Goal: Information Seeking & Learning: Learn about a topic

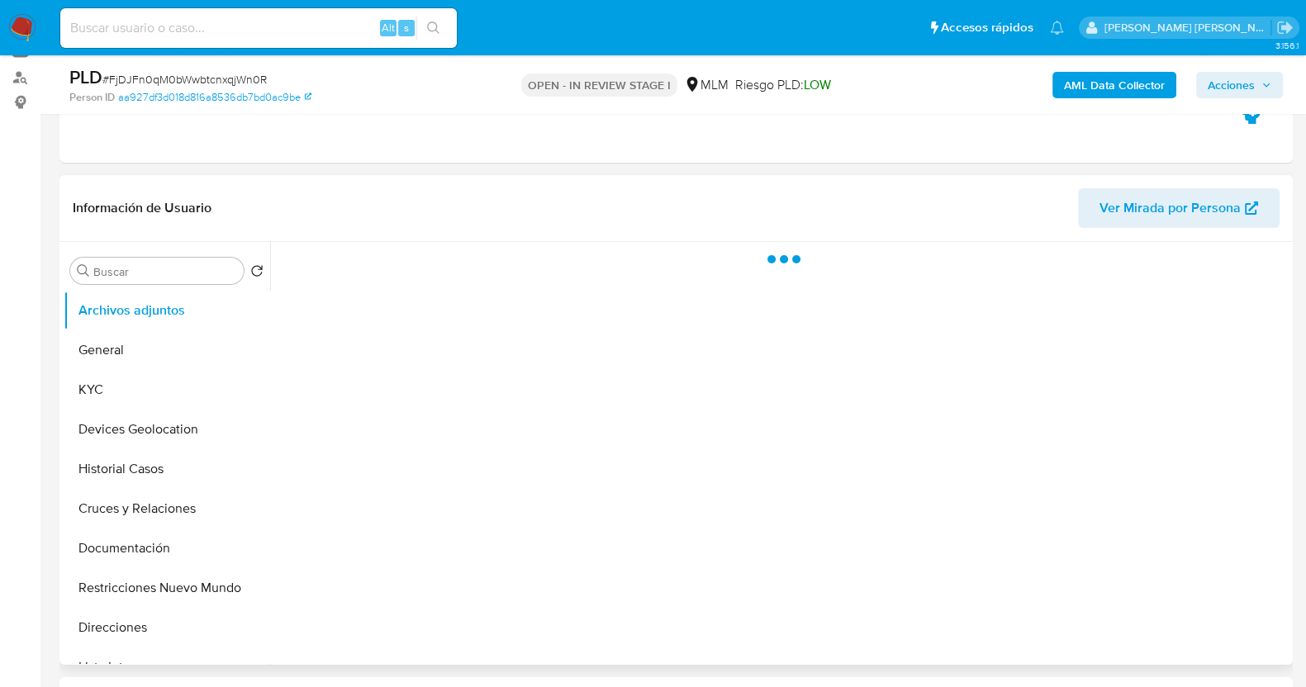
scroll to position [206, 0]
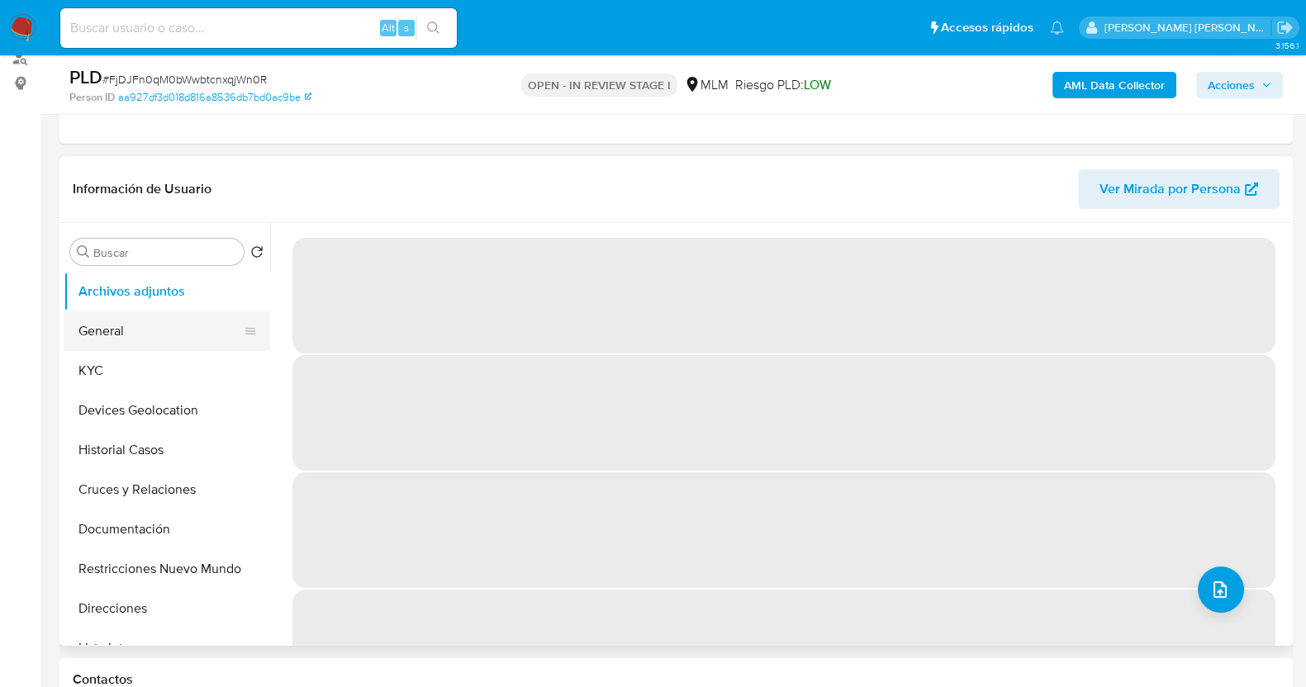
select select "10"
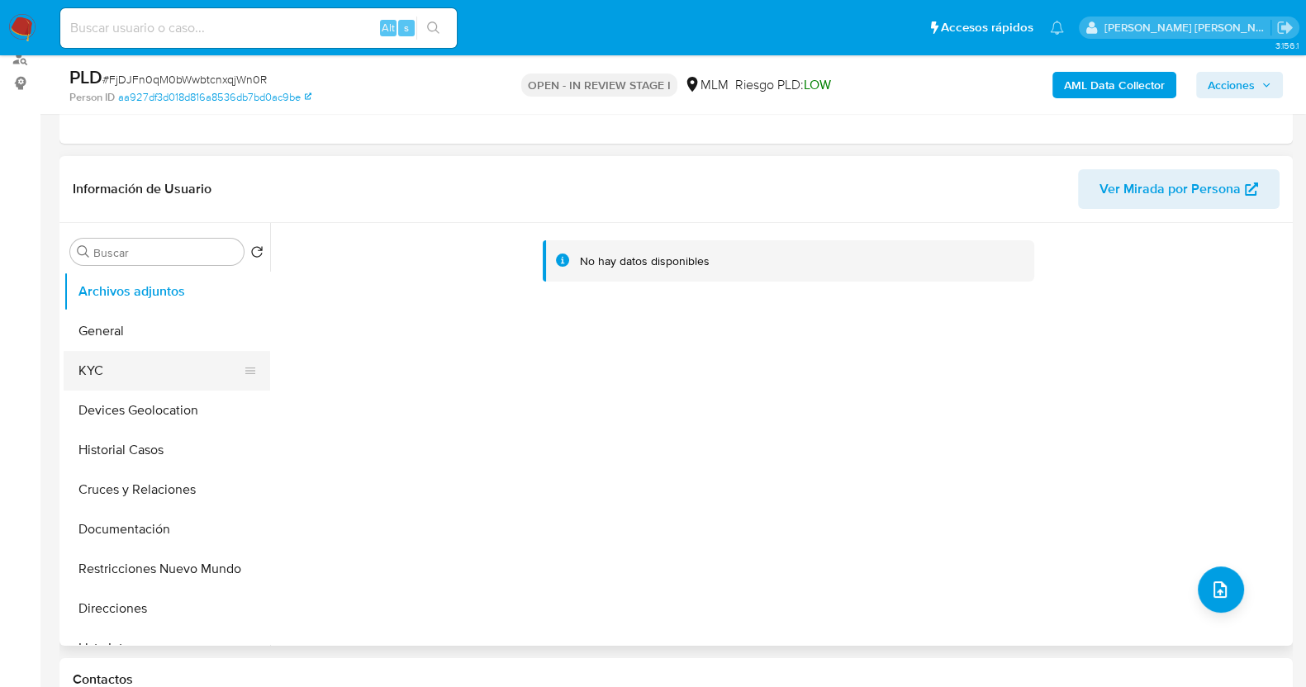
click at [144, 374] on button "KYC" at bounding box center [160, 371] width 193 height 40
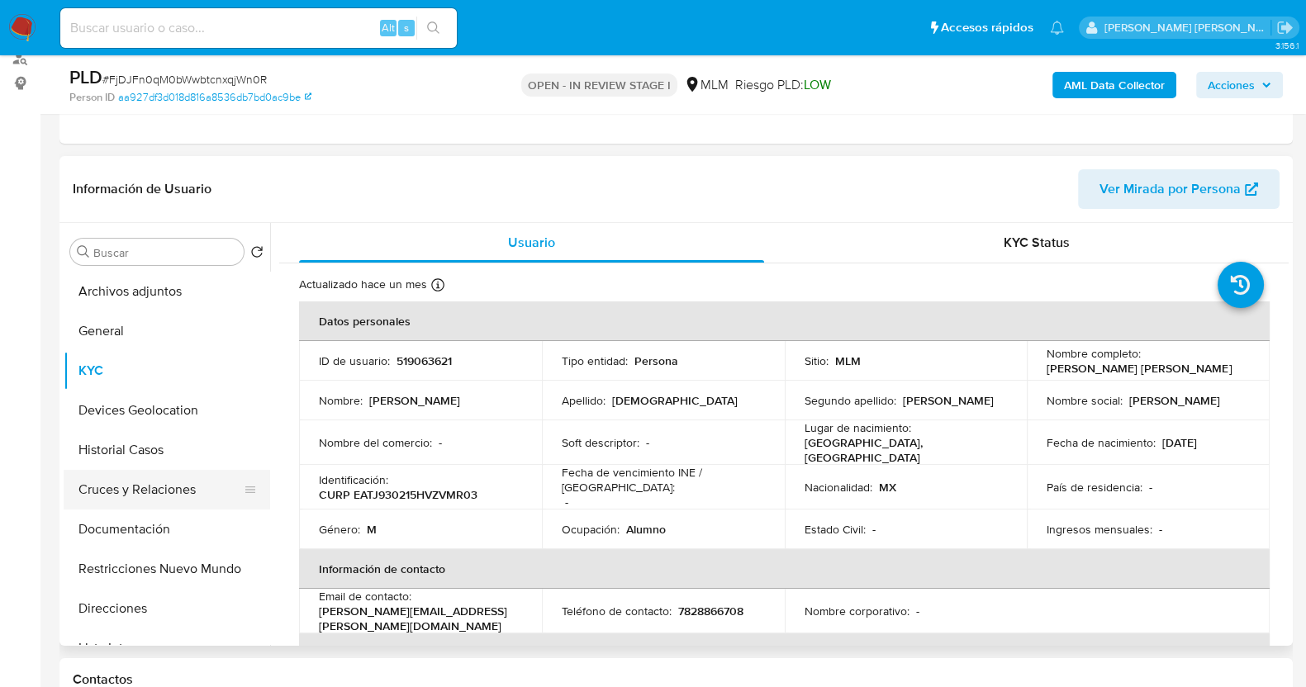
click at [161, 490] on button "Cruces y Relaciones" at bounding box center [160, 490] width 193 height 40
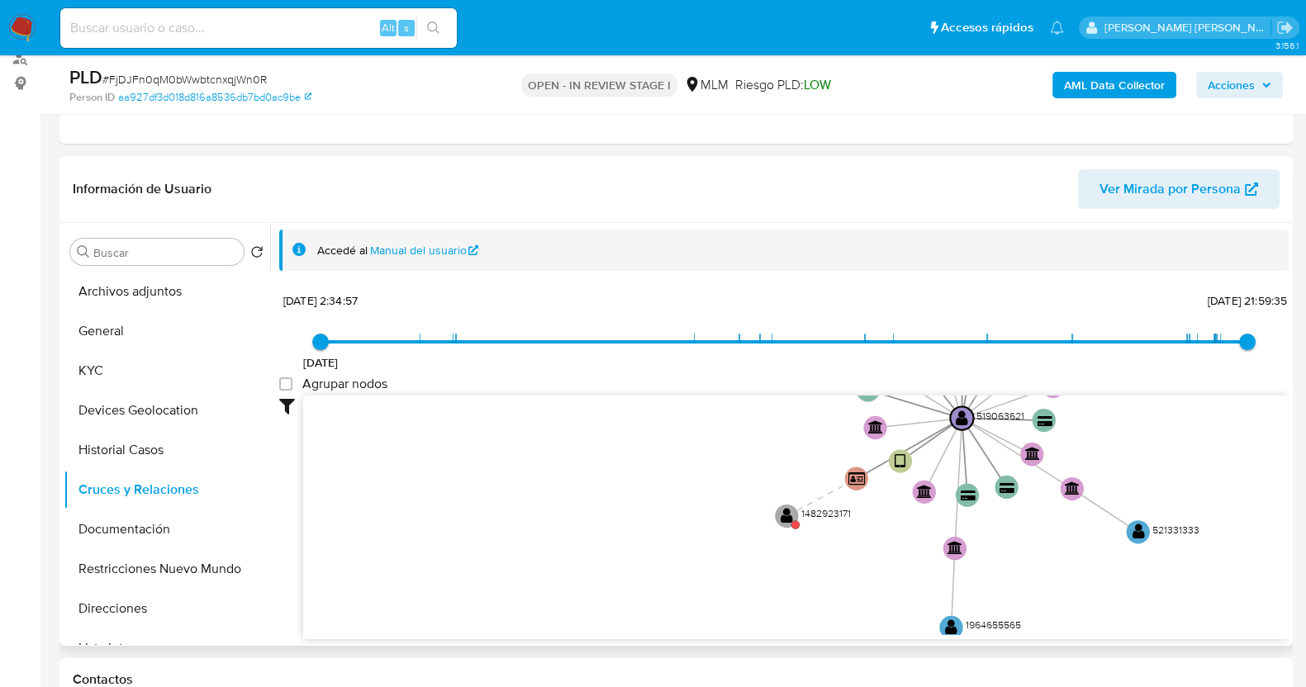
drag, startPoint x: 944, startPoint y: 584, endPoint x: 1036, endPoint y: 524, distance: 109.3
click at [1036, 524] on icon "device-6087202408813b001ae2790c  device-654dc4c56382bcdf98990c97  user-519063…" at bounding box center [795, 515] width 985 height 239
click at [790, 514] on text "" at bounding box center [786, 513] width 12 height 17
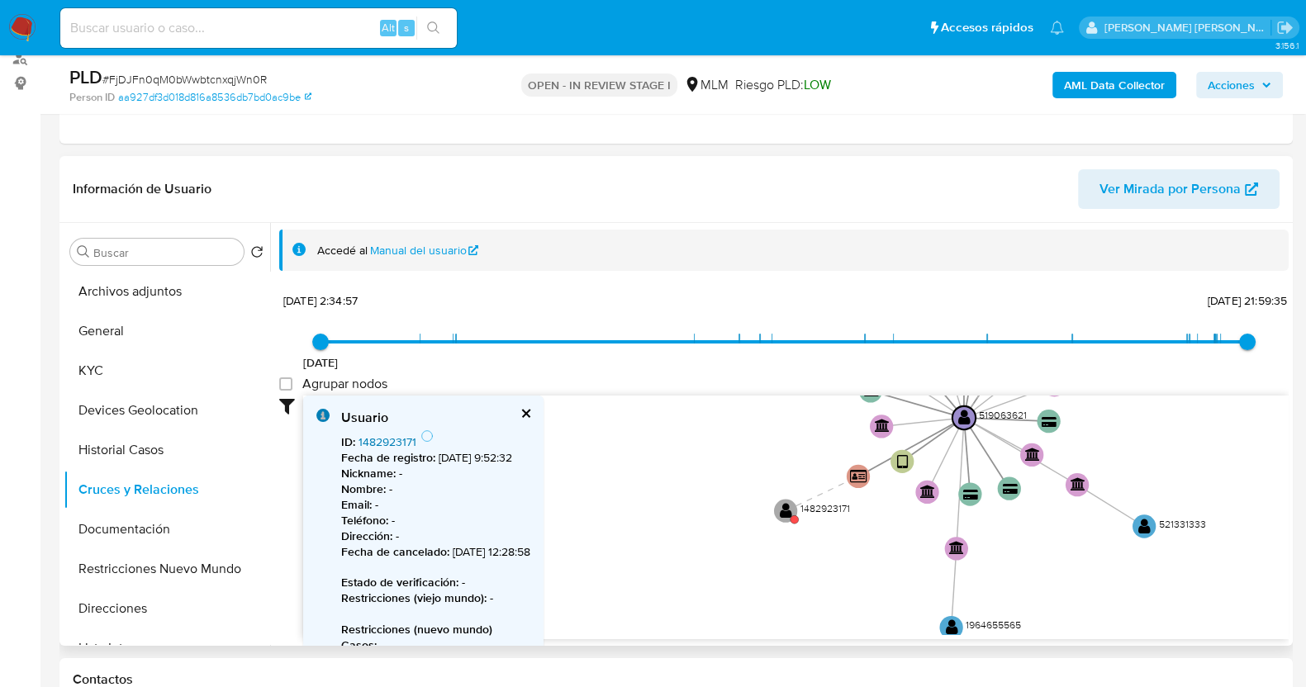
click at [372, 444] on link "1482923171" at bounding box center [387, 442] width 58 height 17
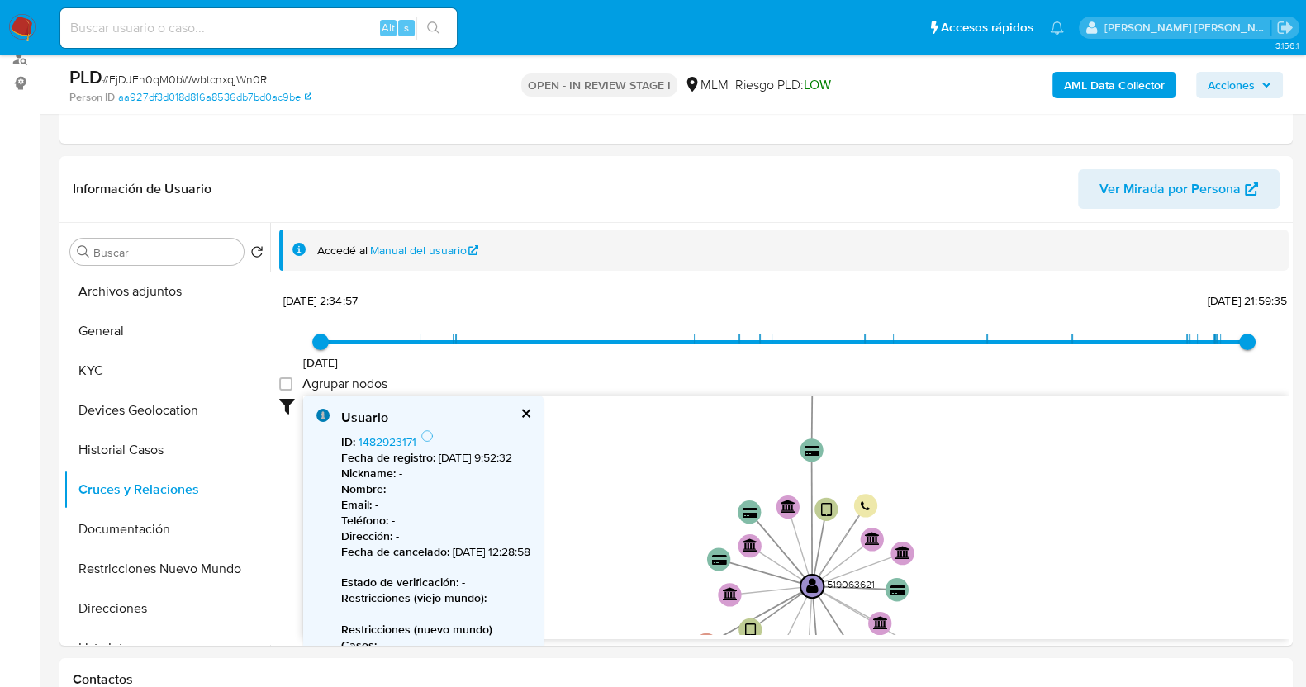
drag, startPoint x: 908, startPoint y: 567, endPoint x: 787, endPoint y: 716, distance: 192.6
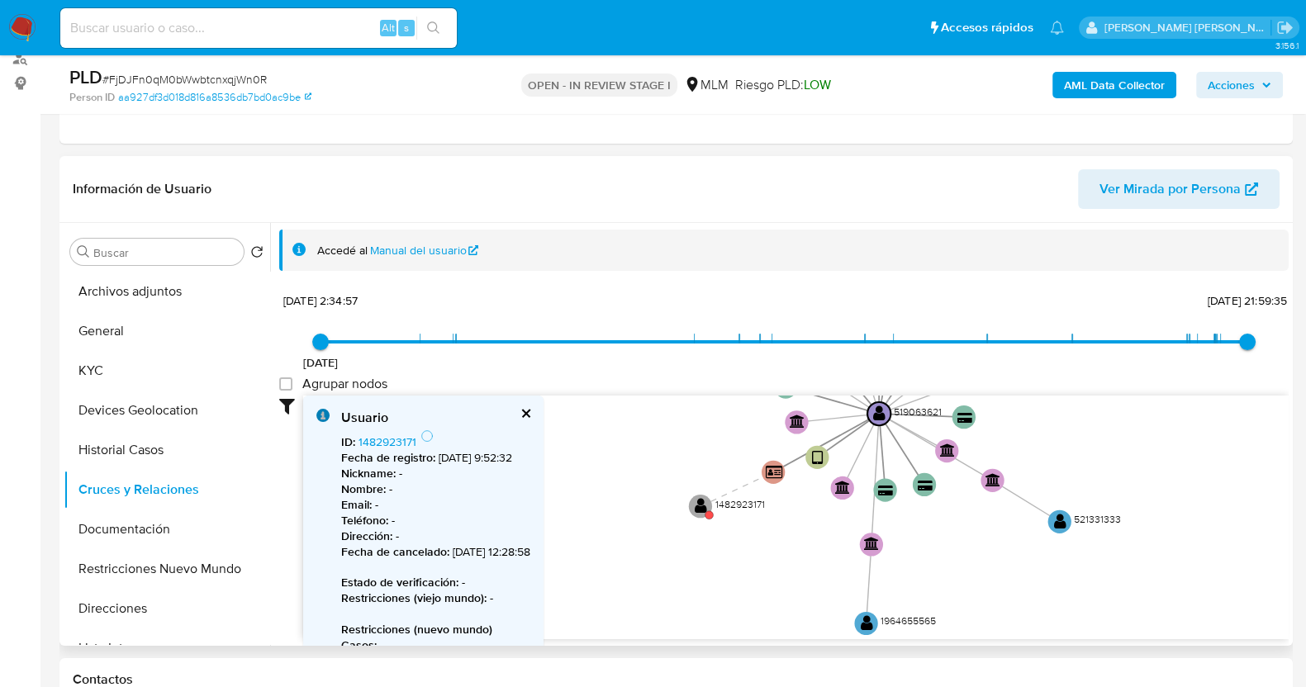
drag, startPoint x: 1014, startPoint y: 434, endPoint x: 1045, endPoint y: 238, distance: 199.0
click at [1045, 238] on div "Accedé al Manual del usuario 18/12/2020 18/12/2020, 2:34:57 22/8/2025, 21:59:35…" at bounding box center [783, 435] width 1009 height 410
click at [530, 412] on button "cerrar" at bounding box center [524, 413] width 11 height 11
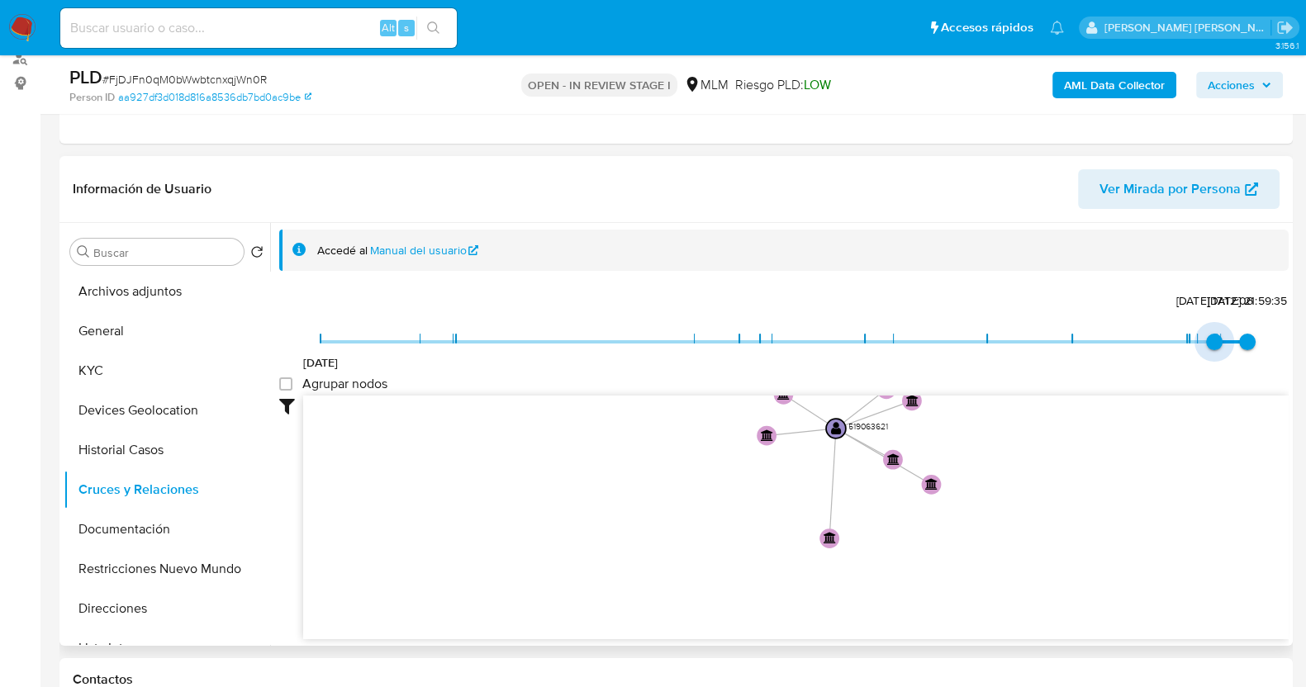
type input "1746710869000"
drag, startPoint x: 322, startPoint y: 340, endPoint x: 1185, endPoint y: 348, distance: 863.0
click at [1185, 348] on span "8/5/2025, 7:27:49" at bounding box center [1189, 342] width 17 height 17
click at [107, 377] on button "KYC" at bounding box center [160, 371] width 193 height 40
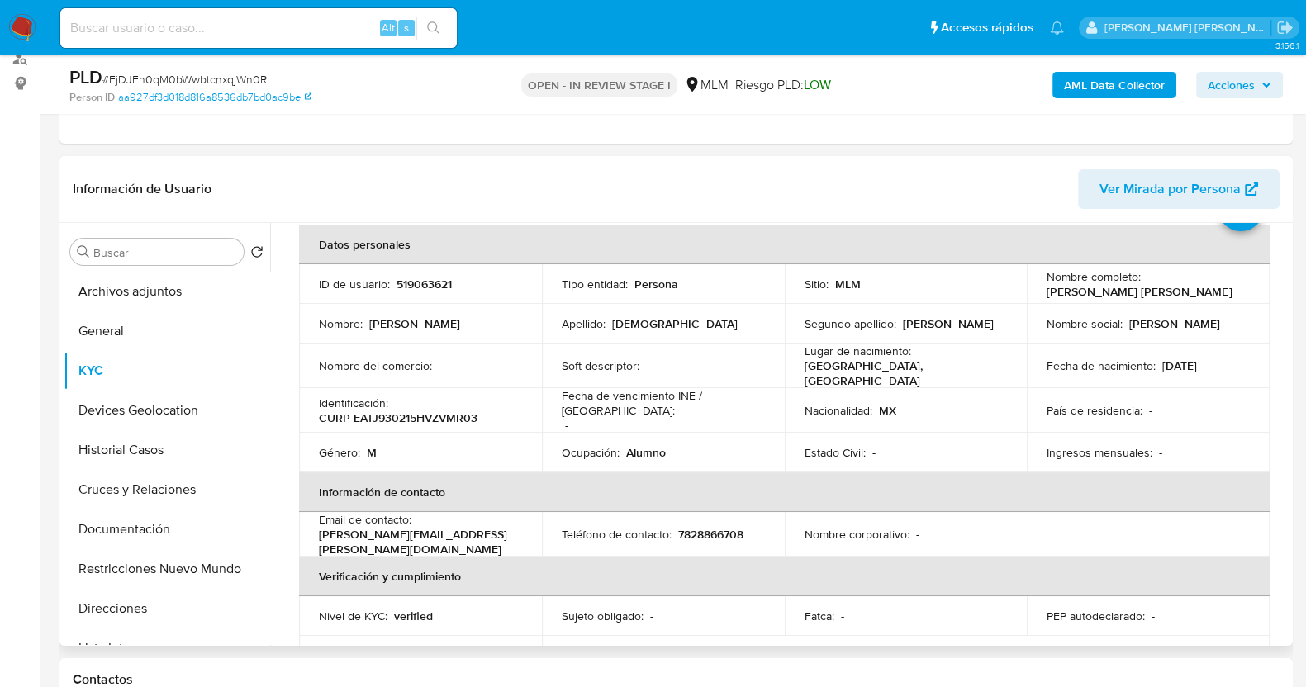
scroll to position [0, 0]
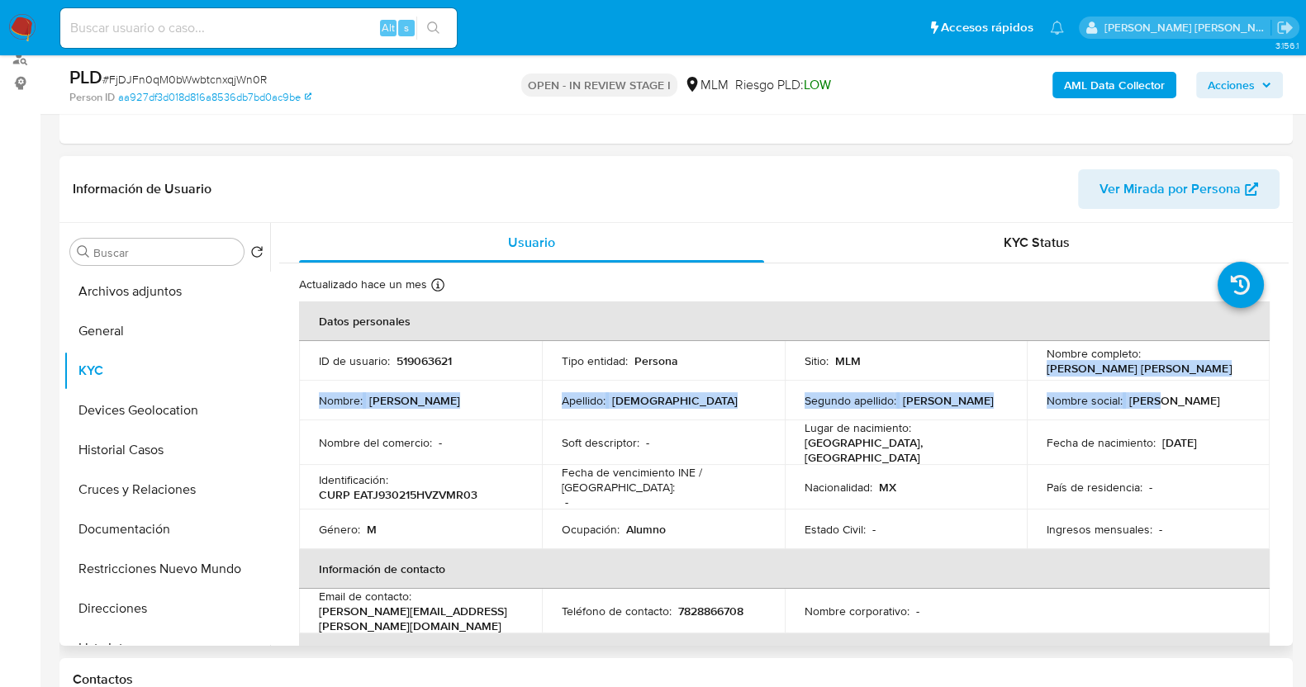
drag, startPoint x: 1048, startPoint y: 366, endPoint x: 1158, endPoint y: 382, distance: 110.9
click at [1157, 382] on tbody "ID de usuario : 519063621 Tipo entidad : Persona Sitio : MLM Nombre completo : …" at bounding box center [784, 445] width 970 height 208
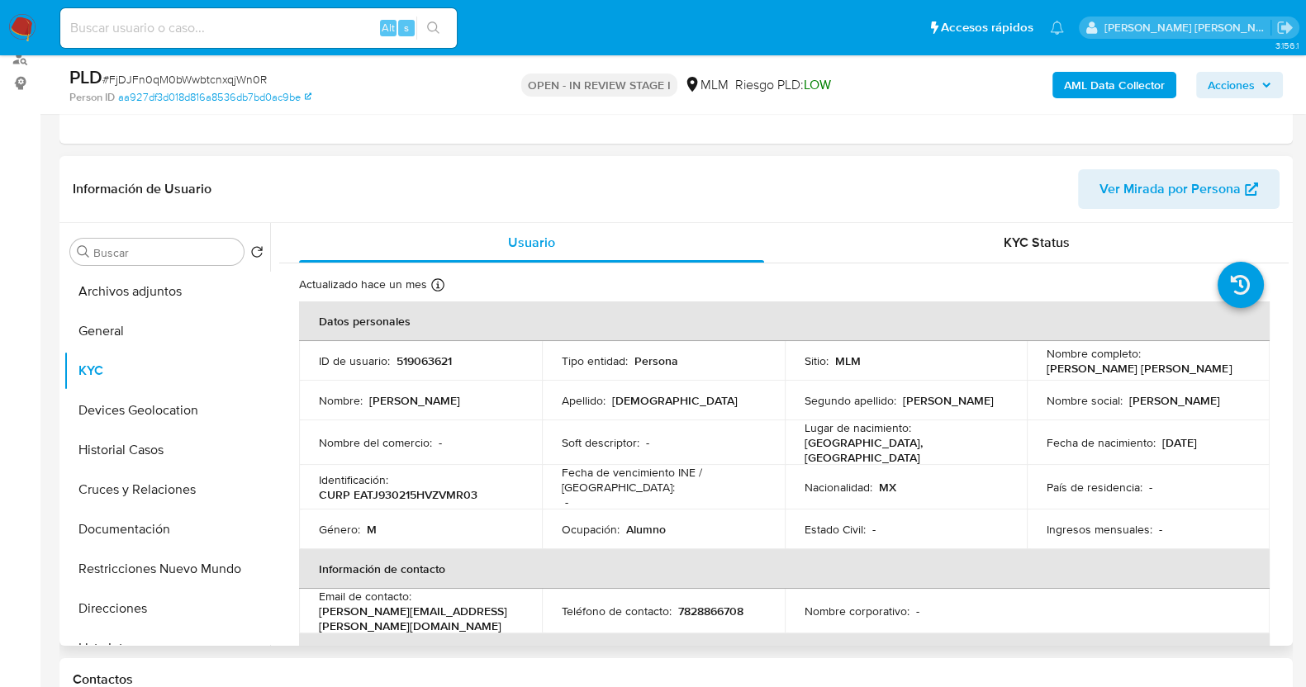
drag, startPoint x: 1172, startPoint y: 379, endPoint x: 1188, endPoint y: 367, distance: 19.5
click at [1173, 378] on tbody "ID de usuario : 519063621 Tipo entidad : Persona Sitio : MLM Nombre completo : …" at bounding box center [784, 445] width 970 height 208
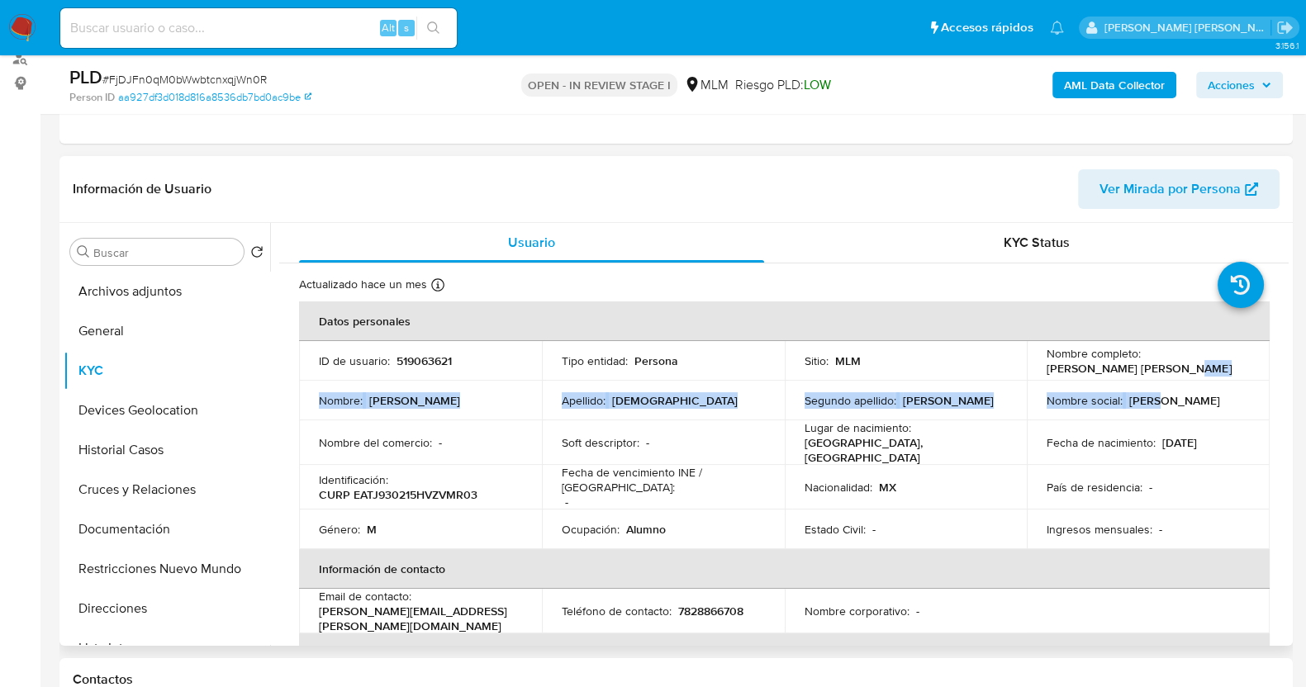
click at [1178, 363] on div "Nombre completo : Jorge Evangelista Tomas" at bounding box center [1147, 361] width 203 height 30
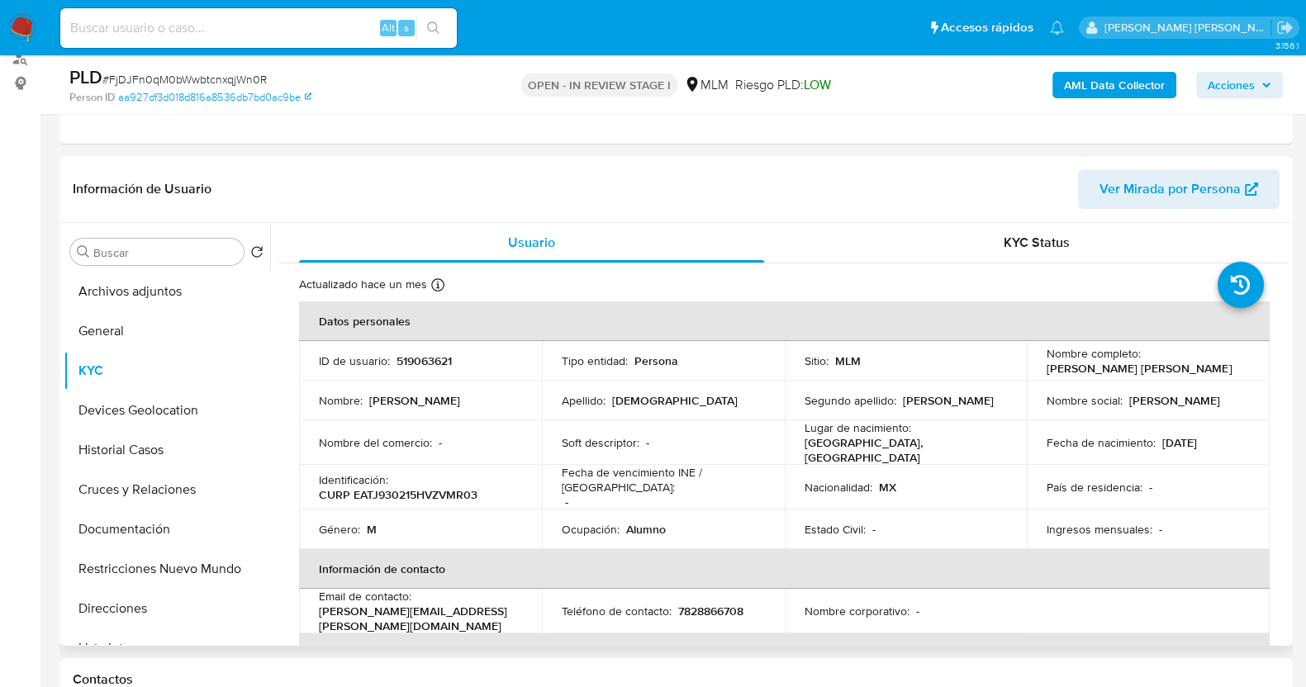
click at [1046, 364] on p "Jorge Evangelista Tomas" at bounding box center [1138, 368] width 185 height 15
drag, startPoint x: 1108, startPoint y: 366, endPoint x: 1173, endPoint y: 373, distance: 64.8
click at [1173, 373] on td "Nombre completo : Jorge Evangelista Tomas" at bounding box center [1147, 361] width 243 height 40
copy p "Jorge Evangelista Tomas"
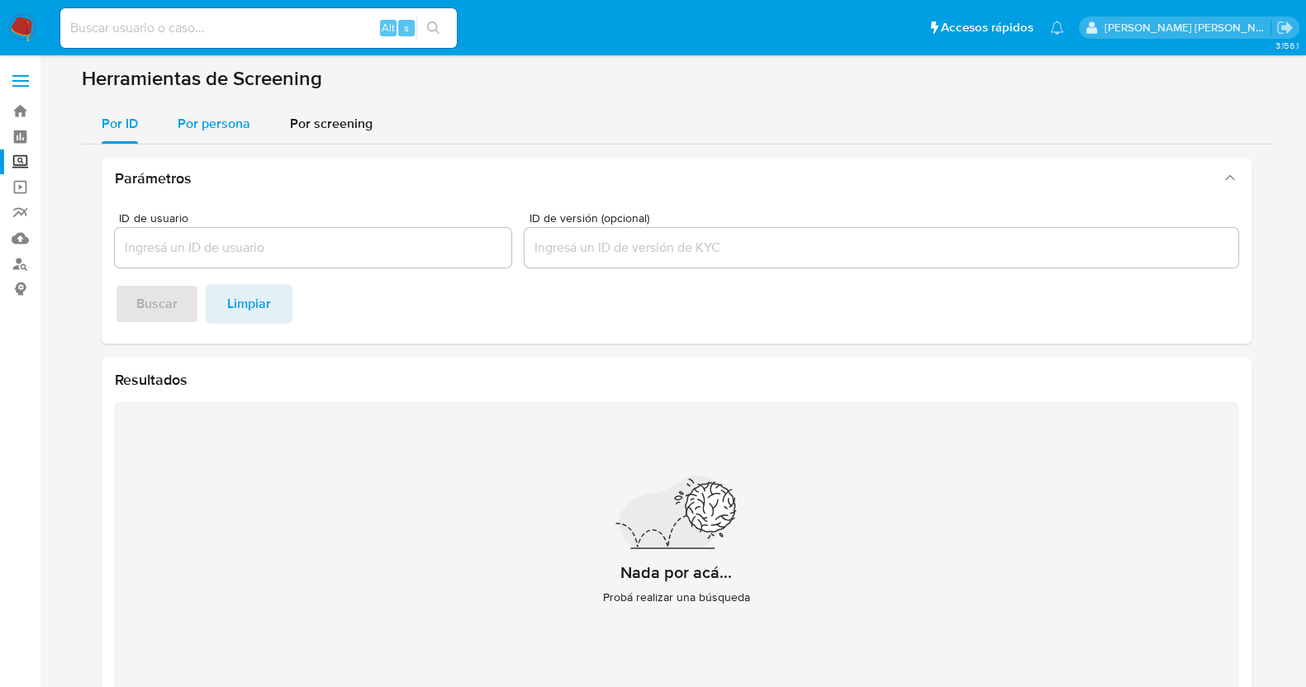
click at [223, 119] on span "Por persona" at bounding box center [214, 123] width 73 height 19
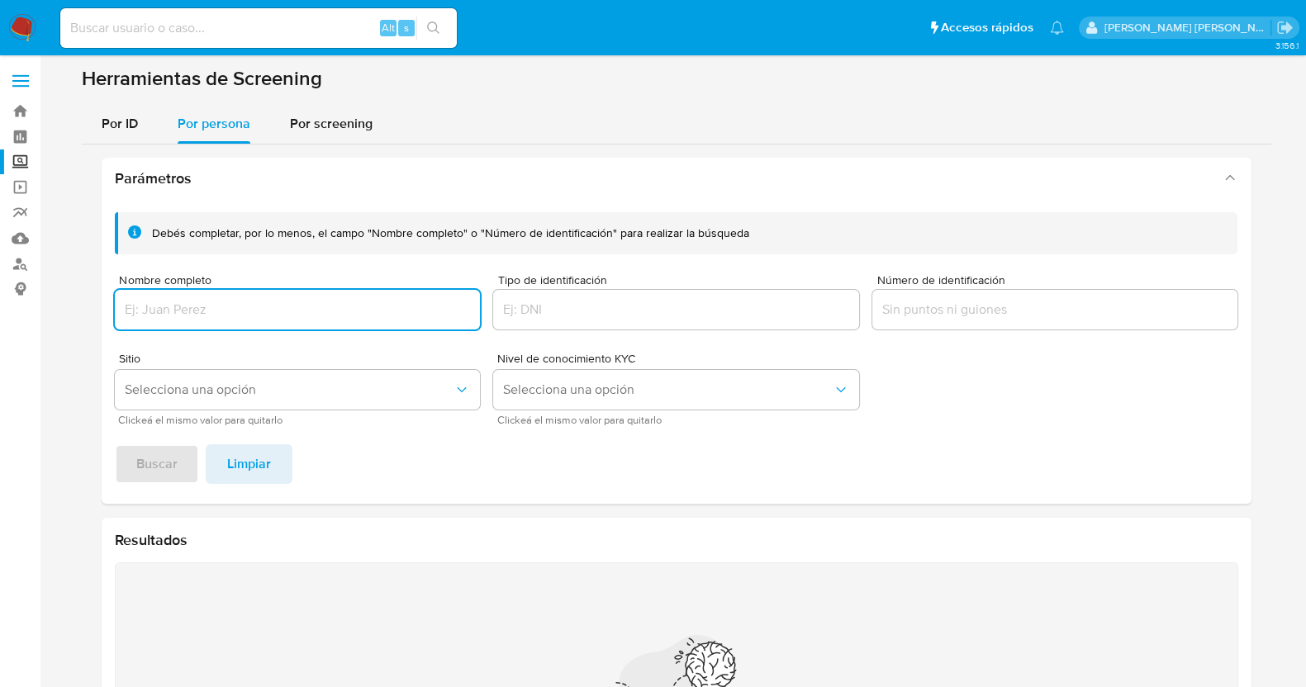
drag, startPoint x: 281, startPoint y: 306, endPoint x: 306, endPoint y: 313, distance: 26.4
click at [282, 306] on input "Nombre completo" at bounding box center [298, 309] width 366 height 21
type input "JOSSELIN NAVA GRIJALVA"
click at [164, 476] on span "Buscar" at bounding box center [156, 464] width 41 height 36
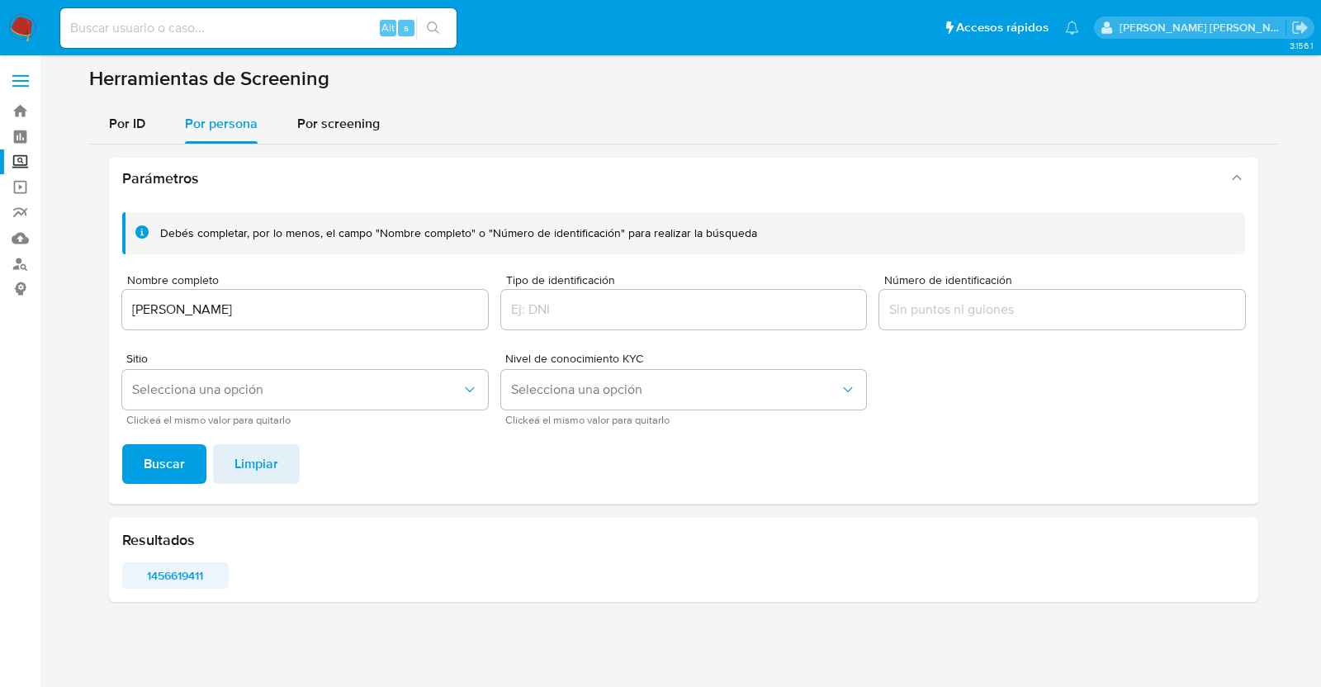
click at [190, 580] on span "1456619411" at bounding box center [175, 575] width 83 height 23
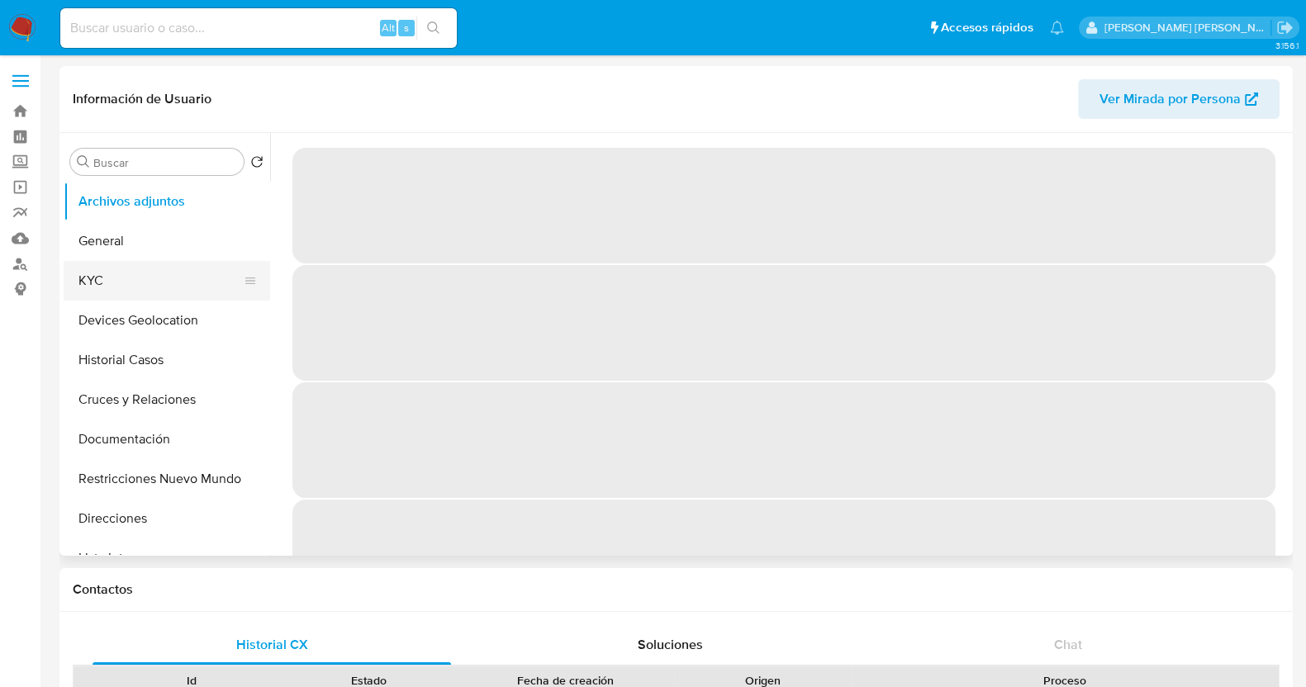
select select "10"
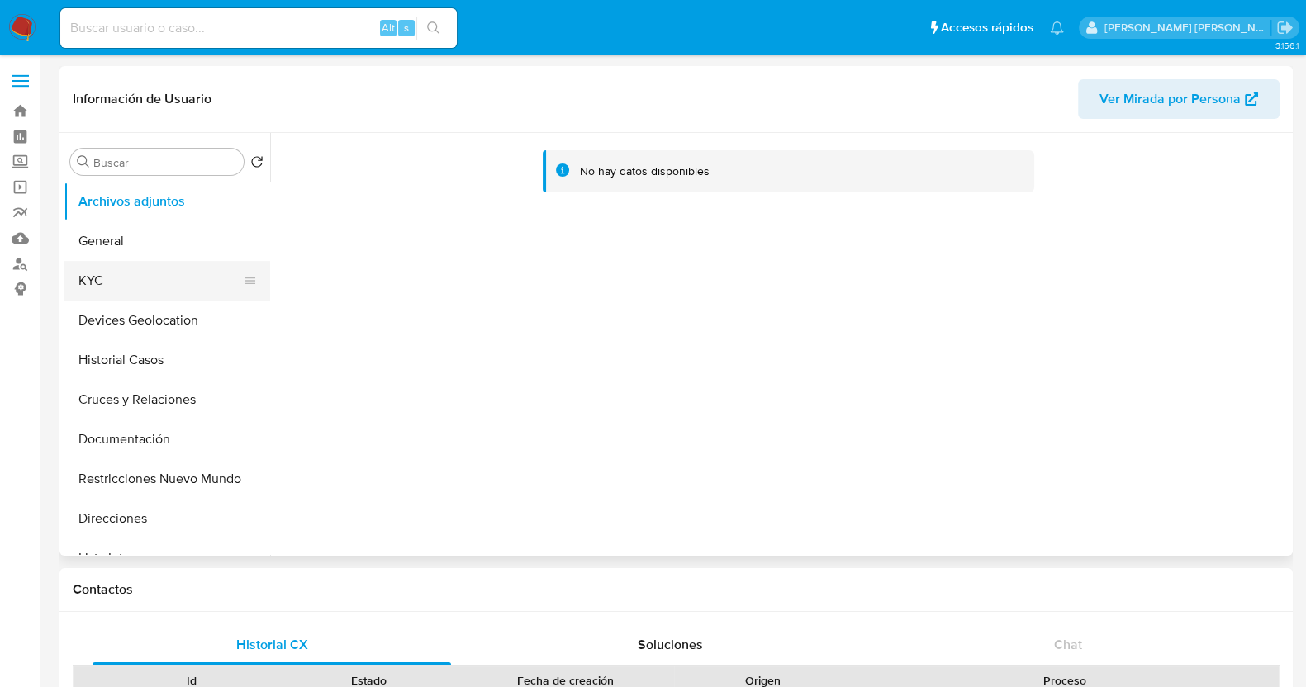
click at [128, 281] on button "KYC" at bounding box center [160, 281] width 193 height 40
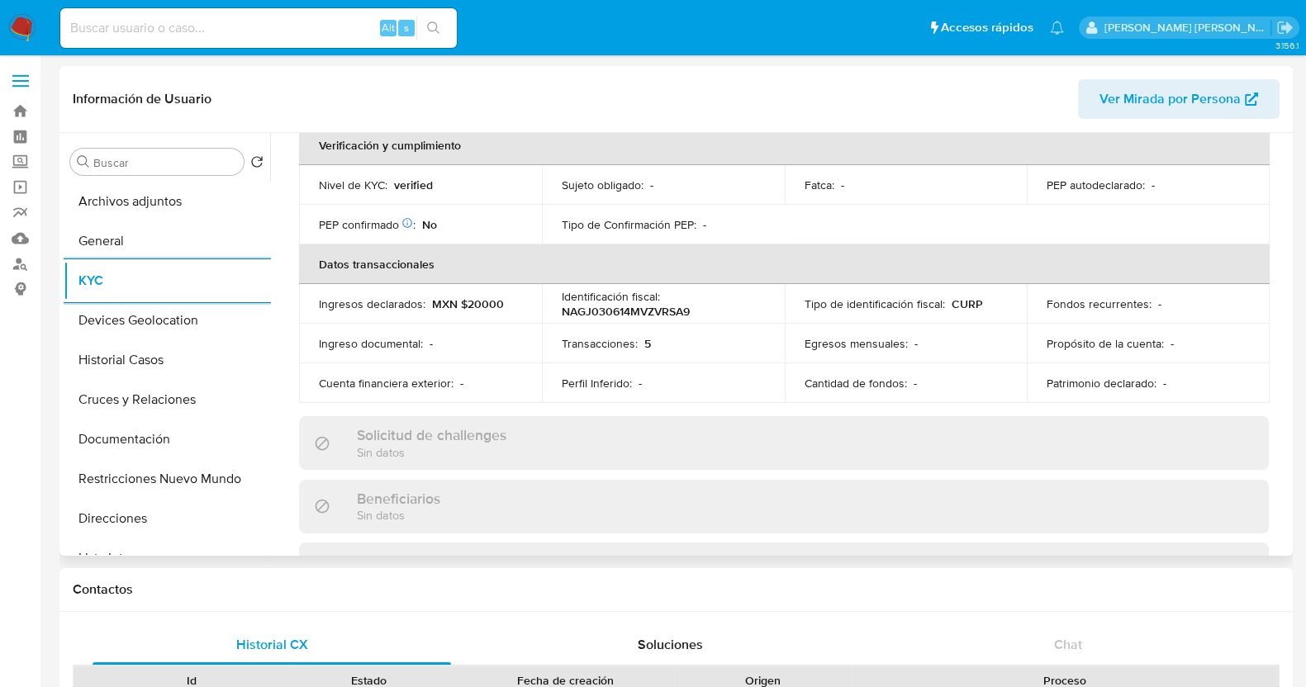
scroll to position [412, 0]
click at [206, 244] on button "General" at bounding box center [160, 241] width 193 height 40
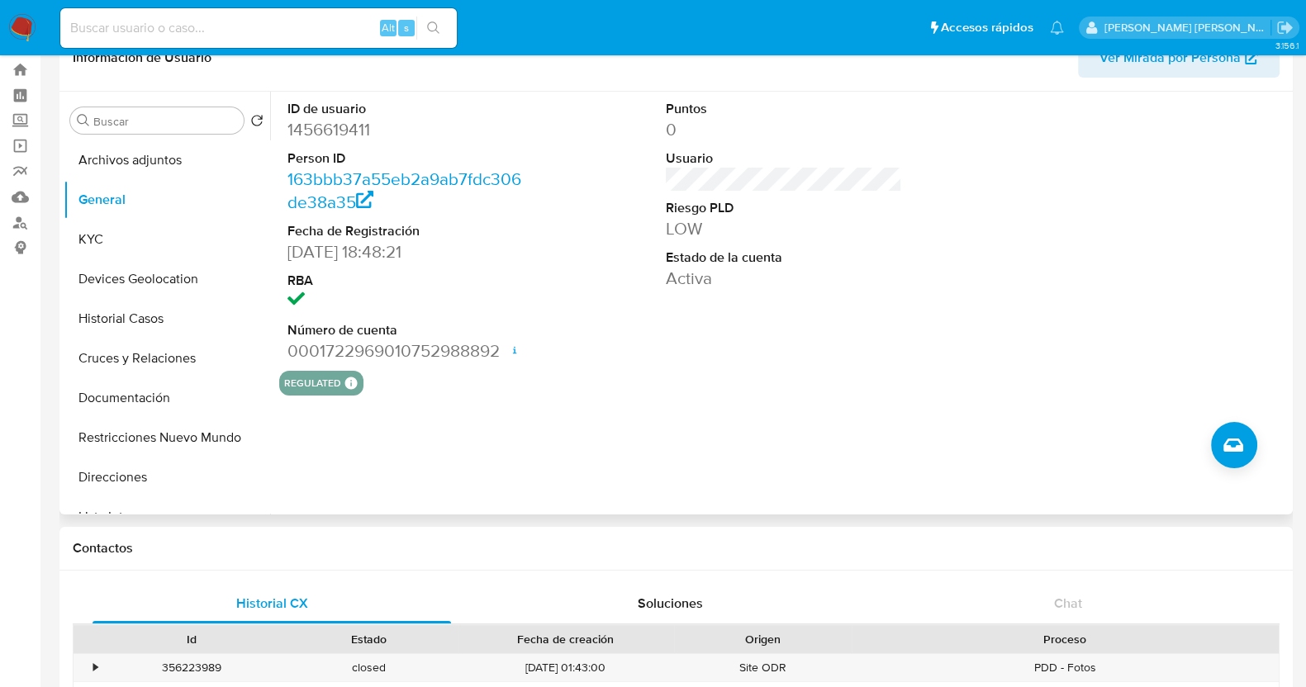
scroll to position [0, 0]
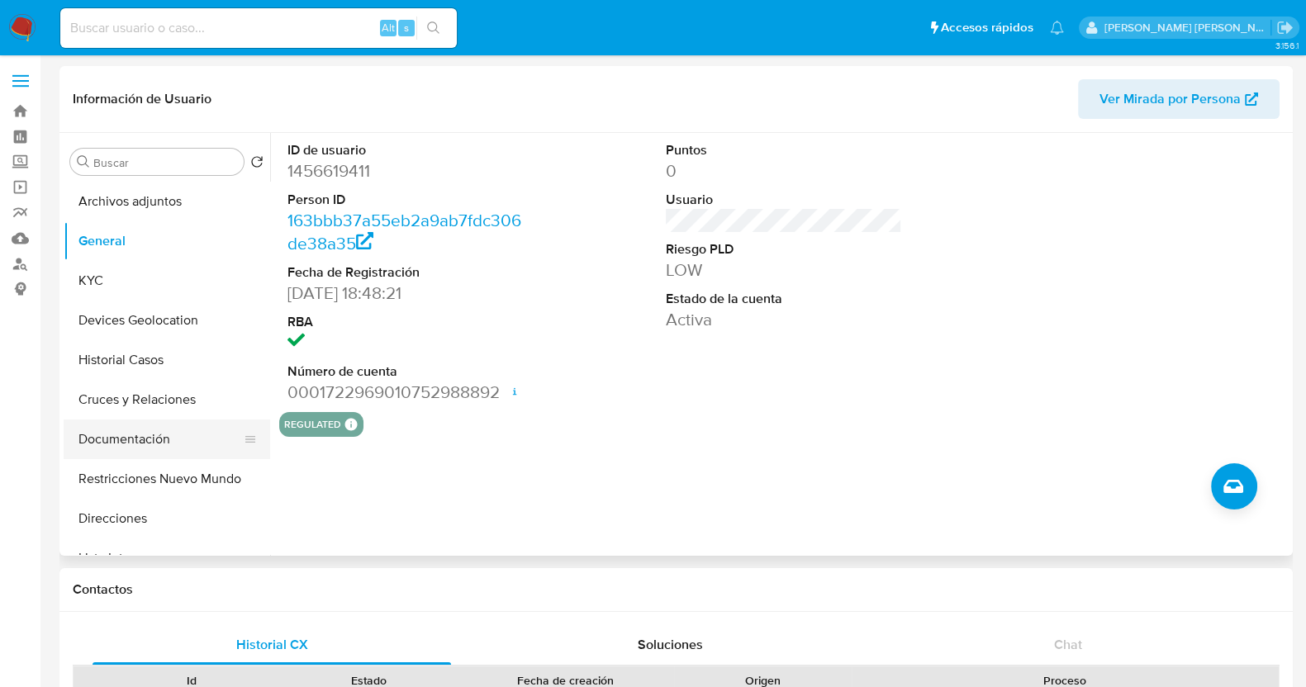
click at [173, 447] on button "Documentación" at bounding box center [160, 440] width 193 height 40
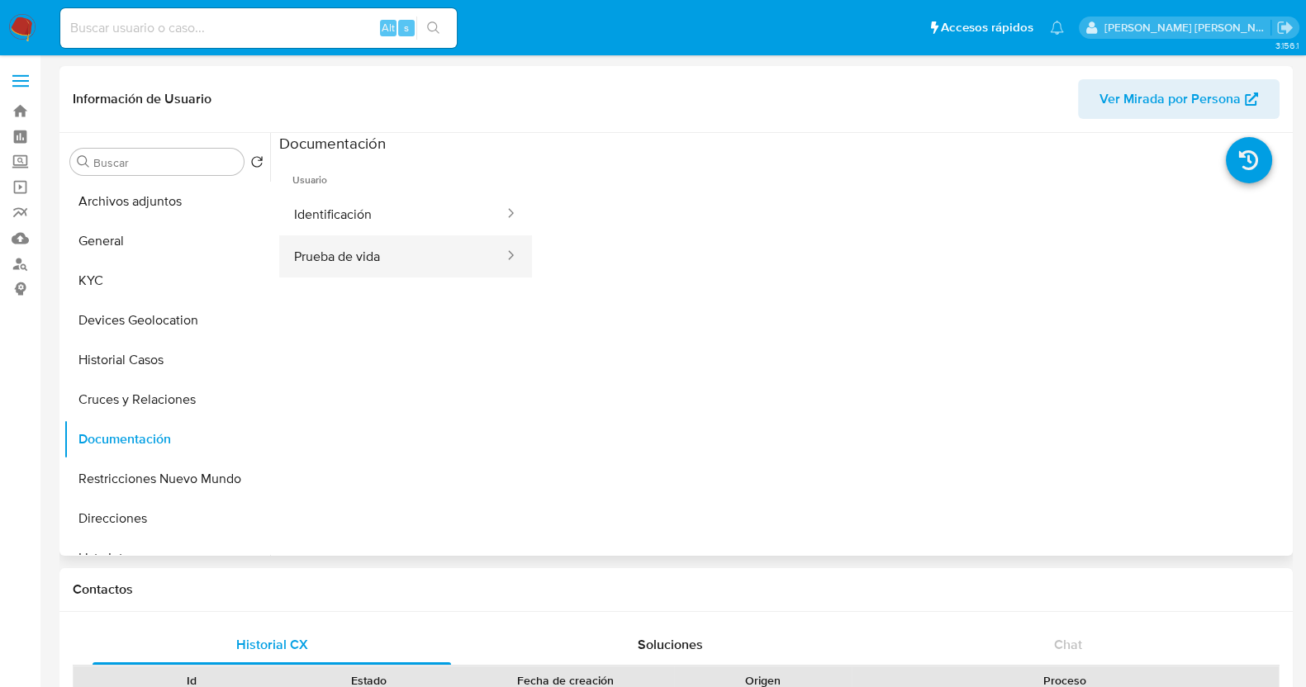
click at [390, 268] on button "Prueba de vida" at bounding box center [392, 256] width 226 height 42
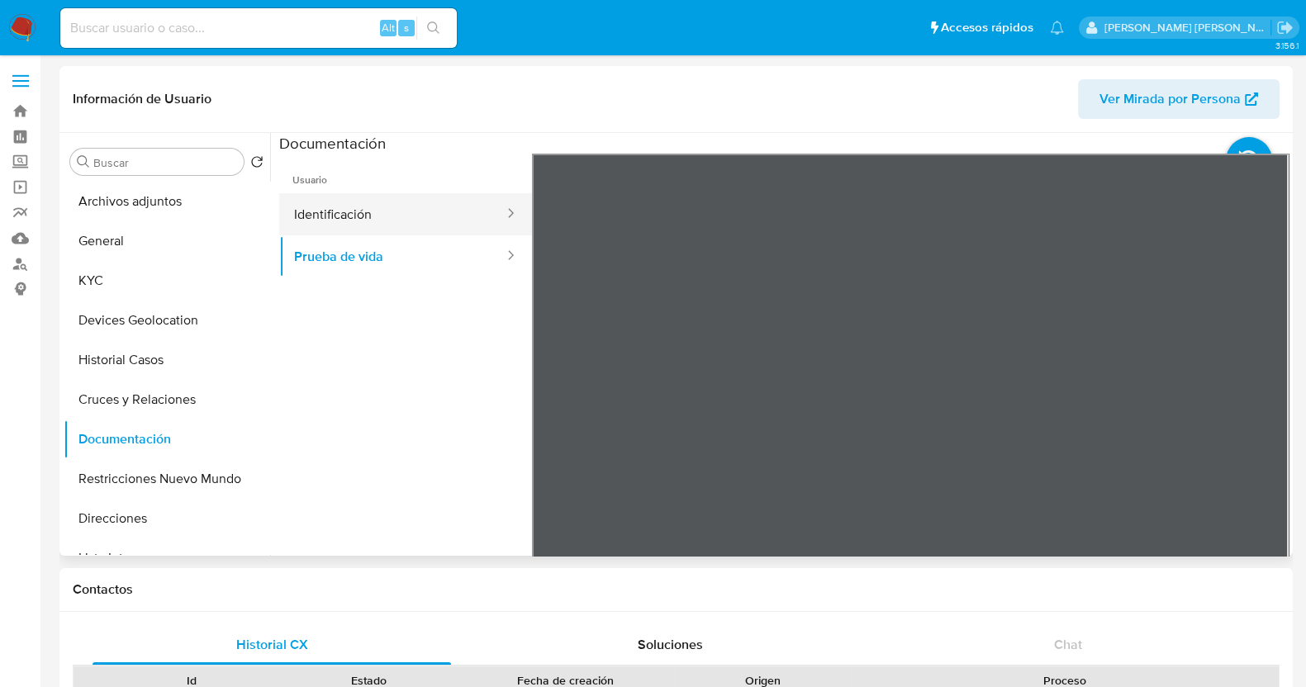
click at [415, 216] on button "Identificación" at bounding box center [392, 214] width 226 height 42
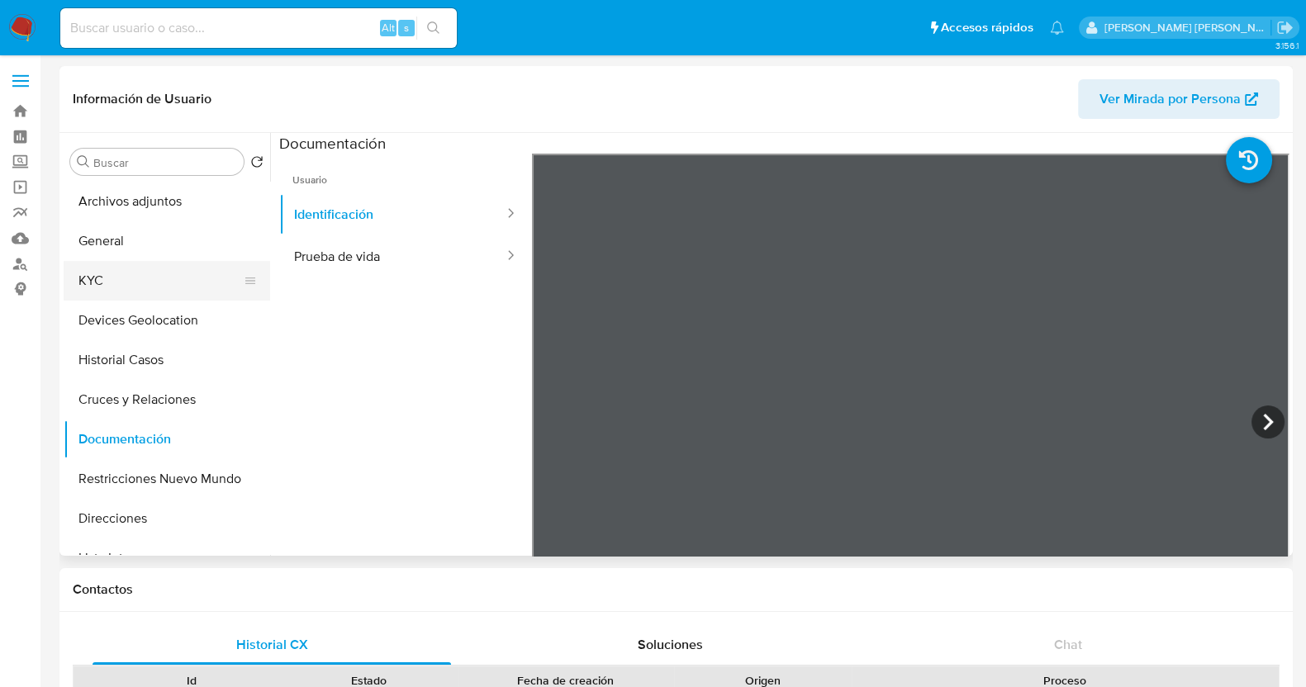
drag, startPoint x: 103, startPoint y: 287, endPoint x: 146, endPoint y: 273, distance: 44.9
click at [106, 287] on button "KYC" at bounding box center [160, 281] width 193 height 40
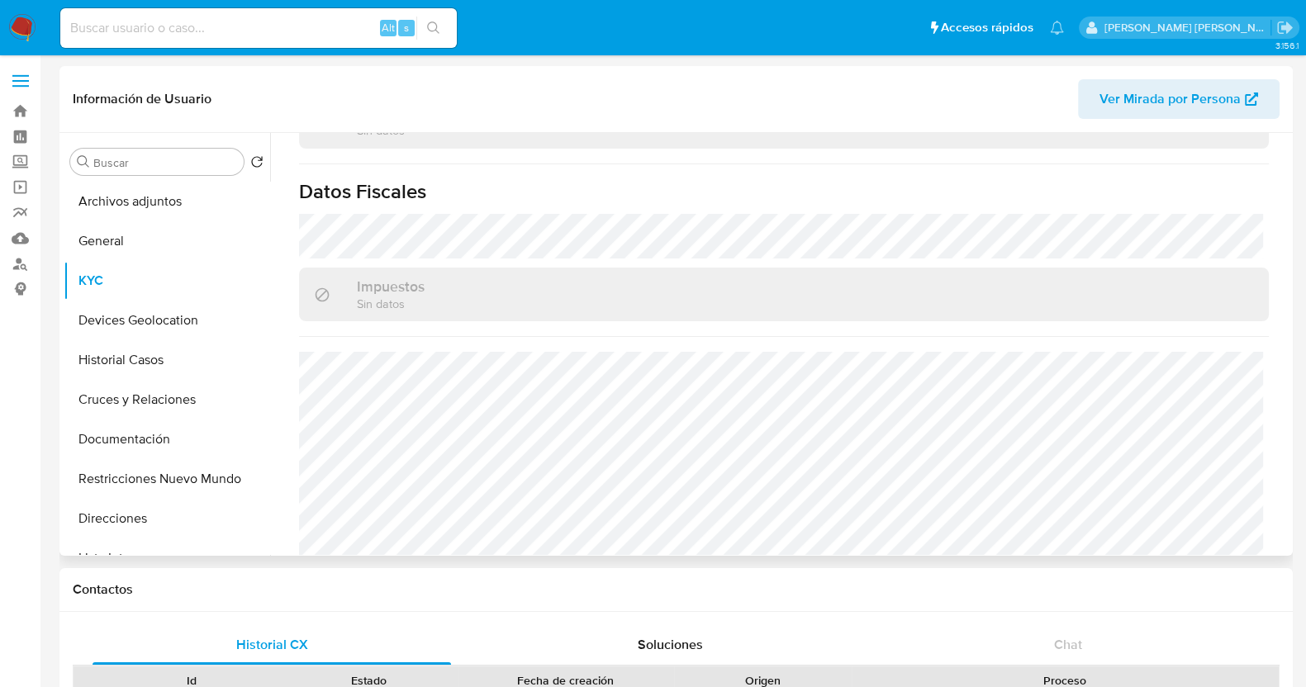
scroll to position [1037, 0]
click at [175, 474] on button "Restricciones Nuevo Mundo" at bounding box center [160, 479] width 193 height 40
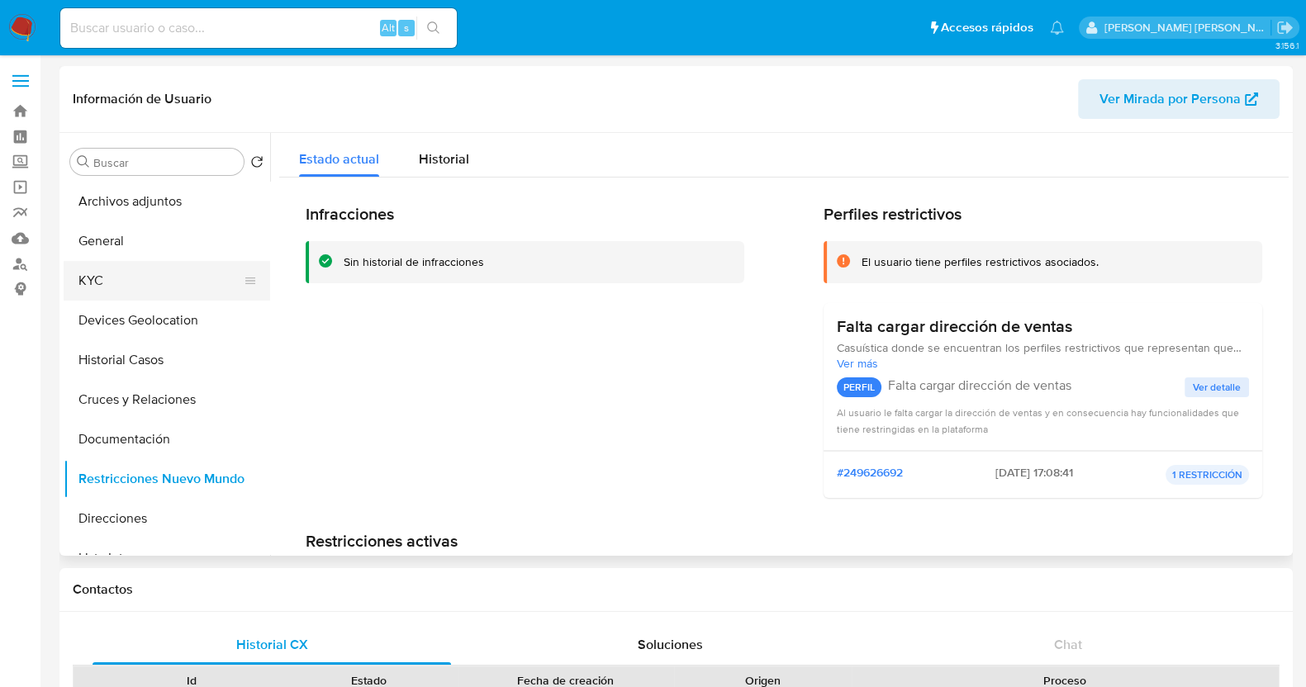
click at [120, 278] on button "KYC" at bounding box center [160, 281] width 193 height 40
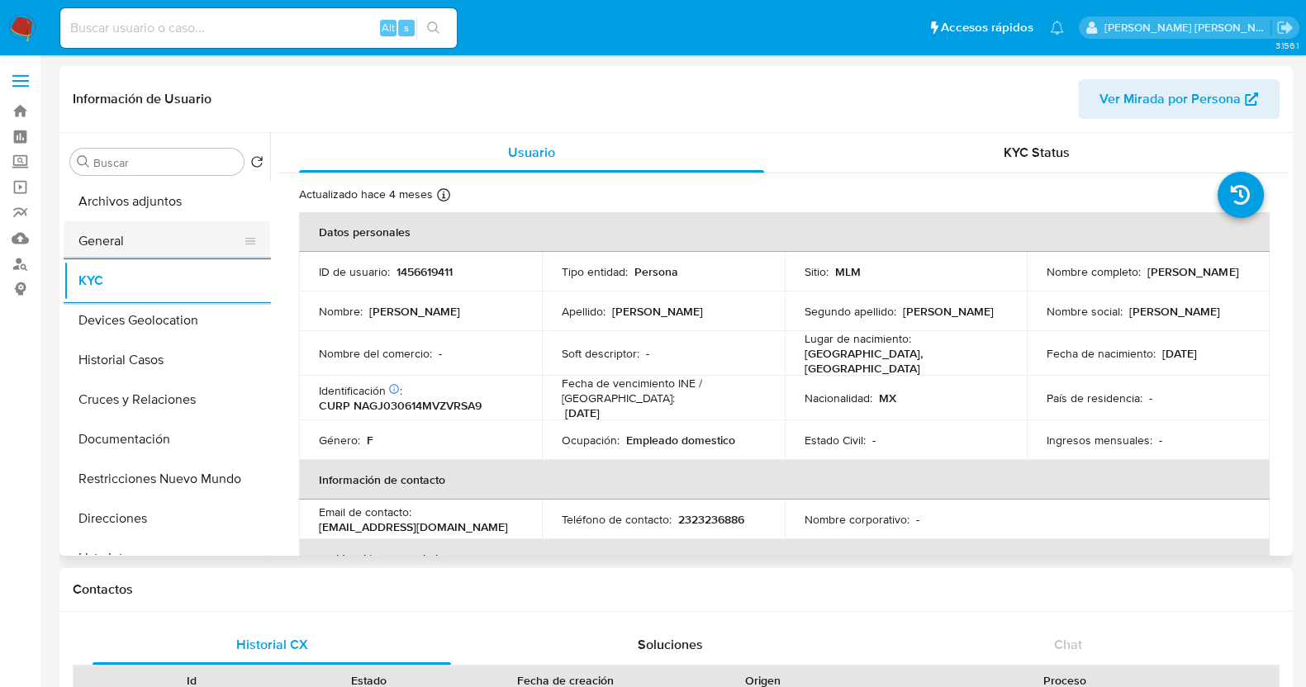
click at [131, 249] on button "General" at bounding box center [160, 241] width 193 height 40
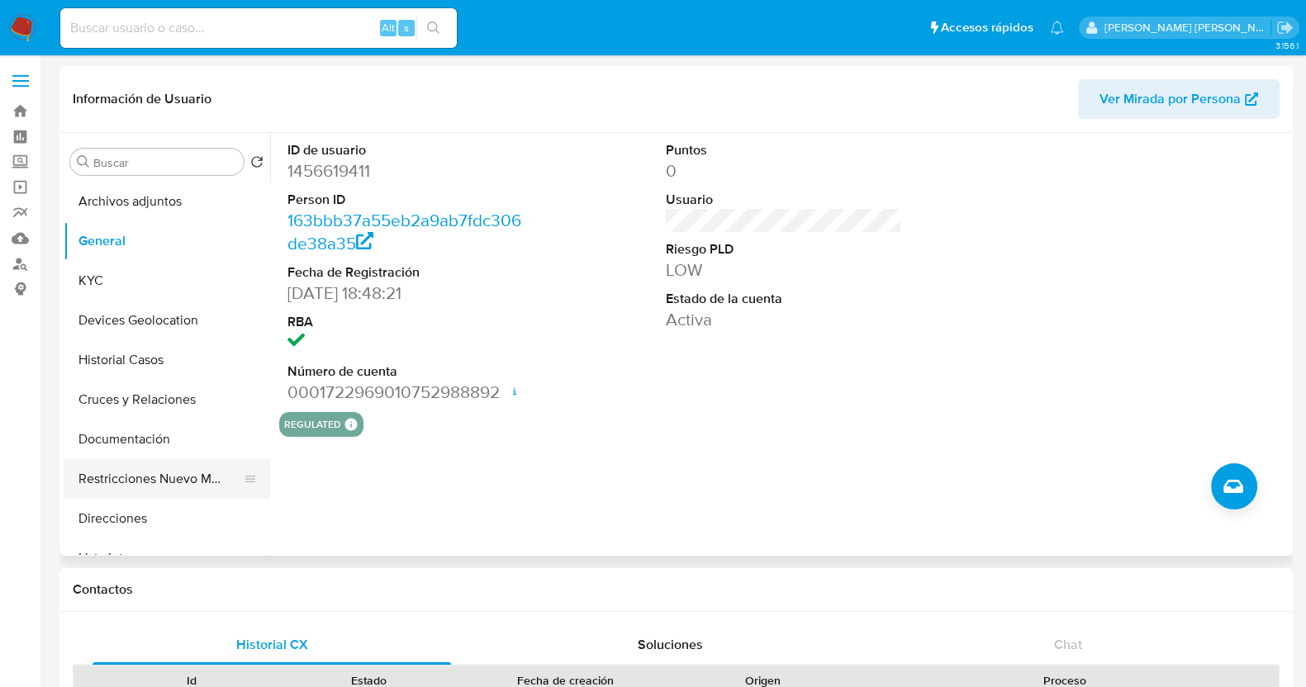
click at [153, 478] on button "Restricciones Nuevo Mundo" at bounding box center [160, 479] width 193 height 40
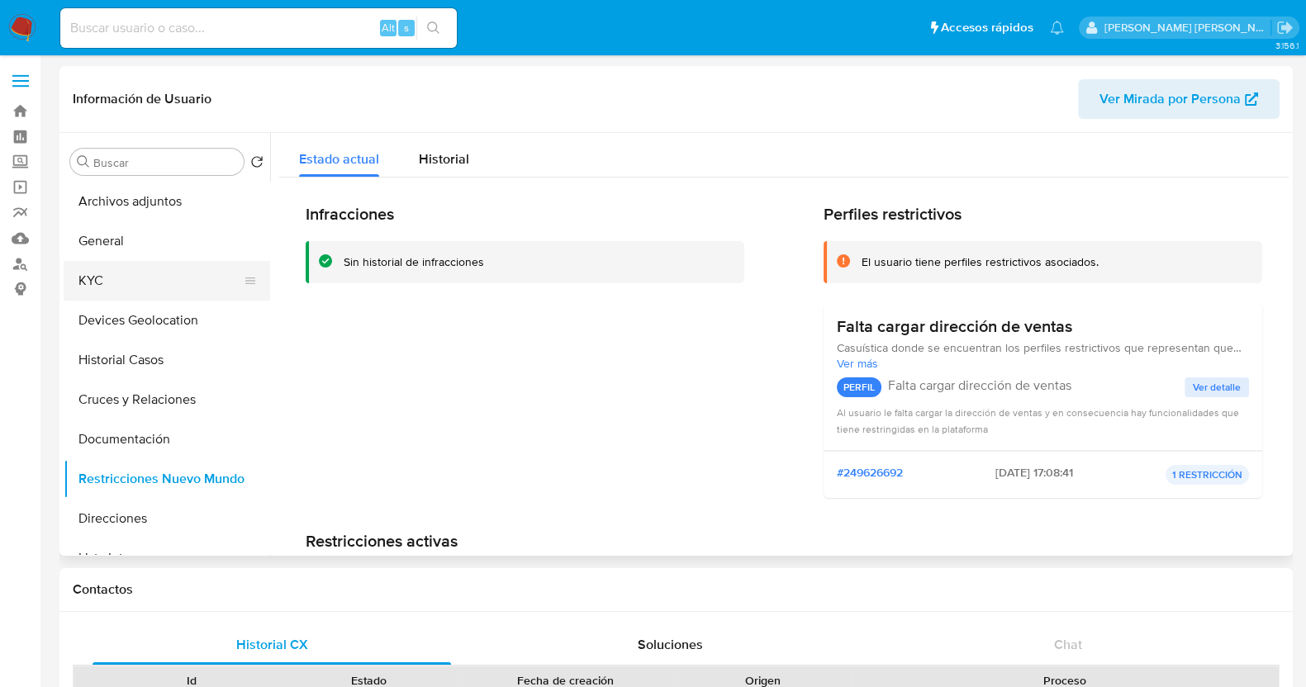
click at [127, 283] on button "KYC" at bounding box center [160, 281] width 193 height 40
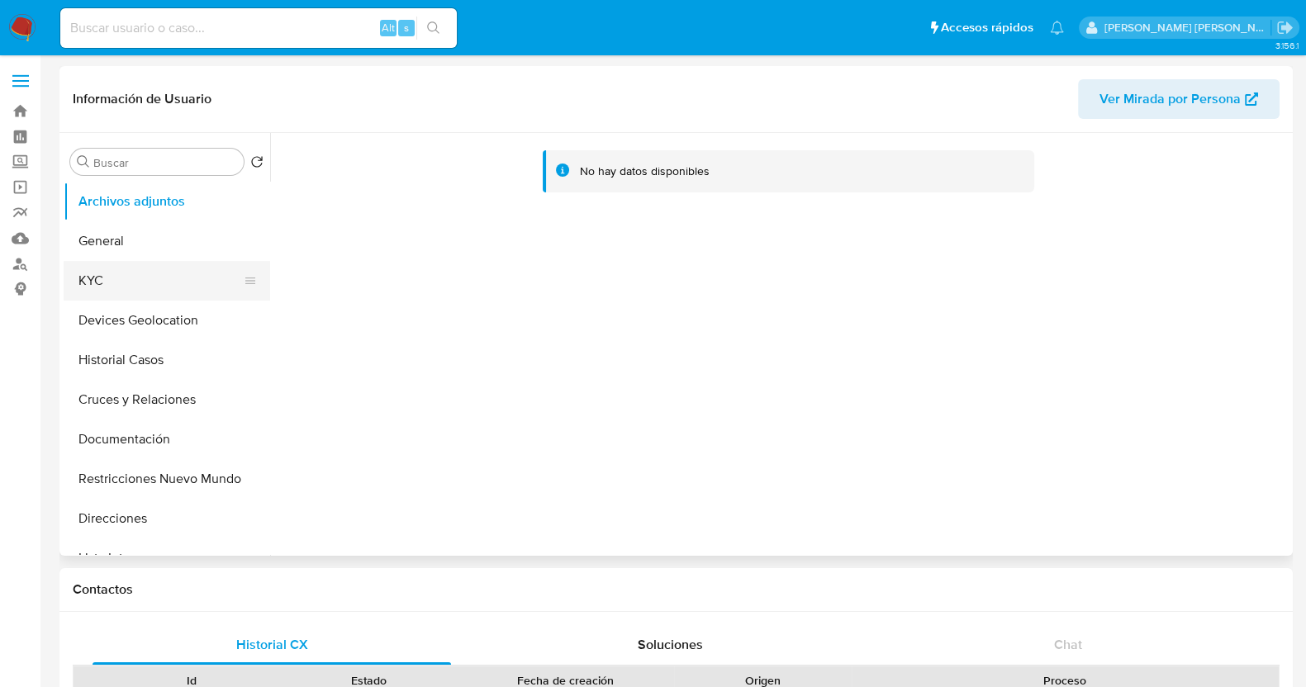
select select "10"
click at [154, 283] on button "KYC" at bounding box center [160, 281] width 193 height 40
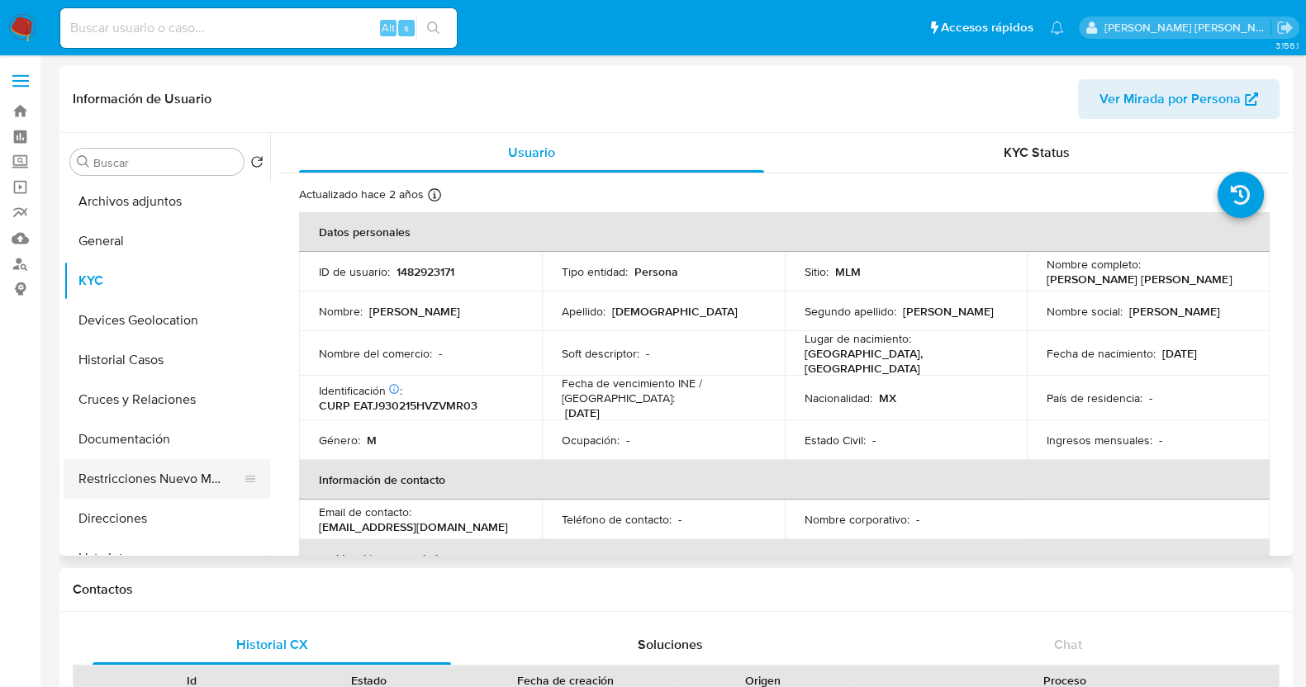
click at [161, 475] on button "Restricciones Nuevo Mundo" at bounding box center [160, 479] width 193 height 40
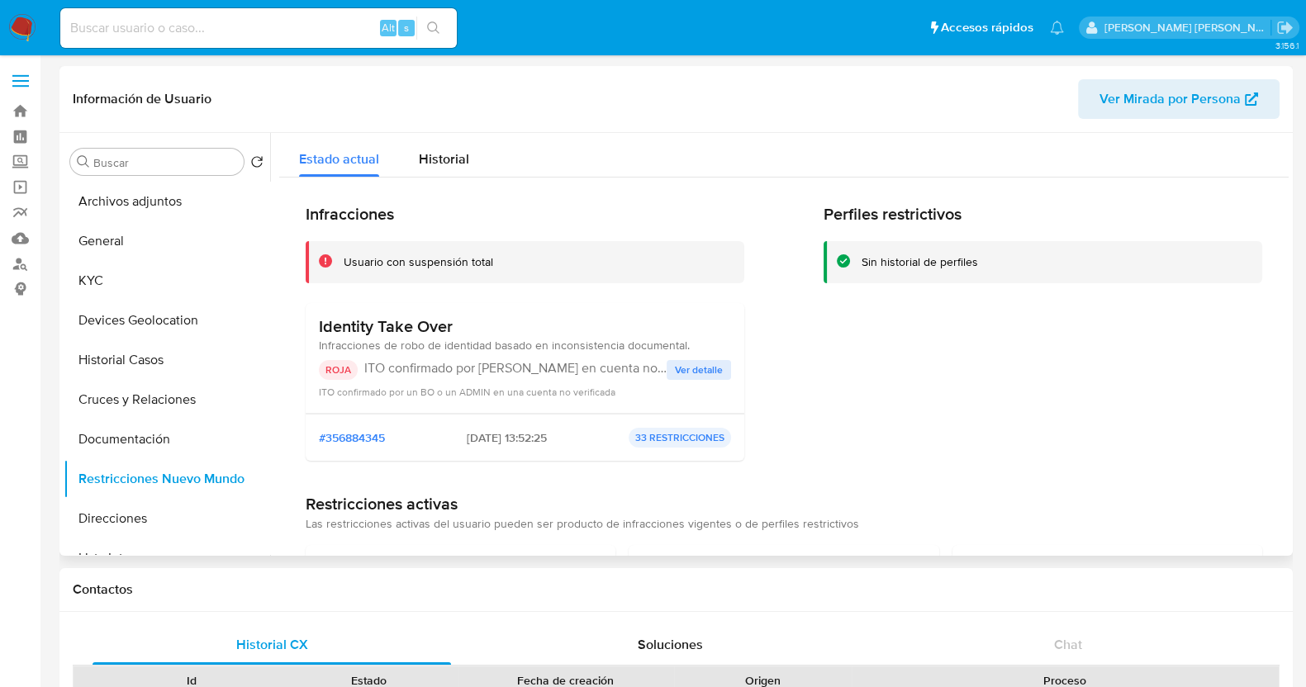
click at [704, 364] on span "Ver detalle" at bounding box center [699, 370] width 48 height 17
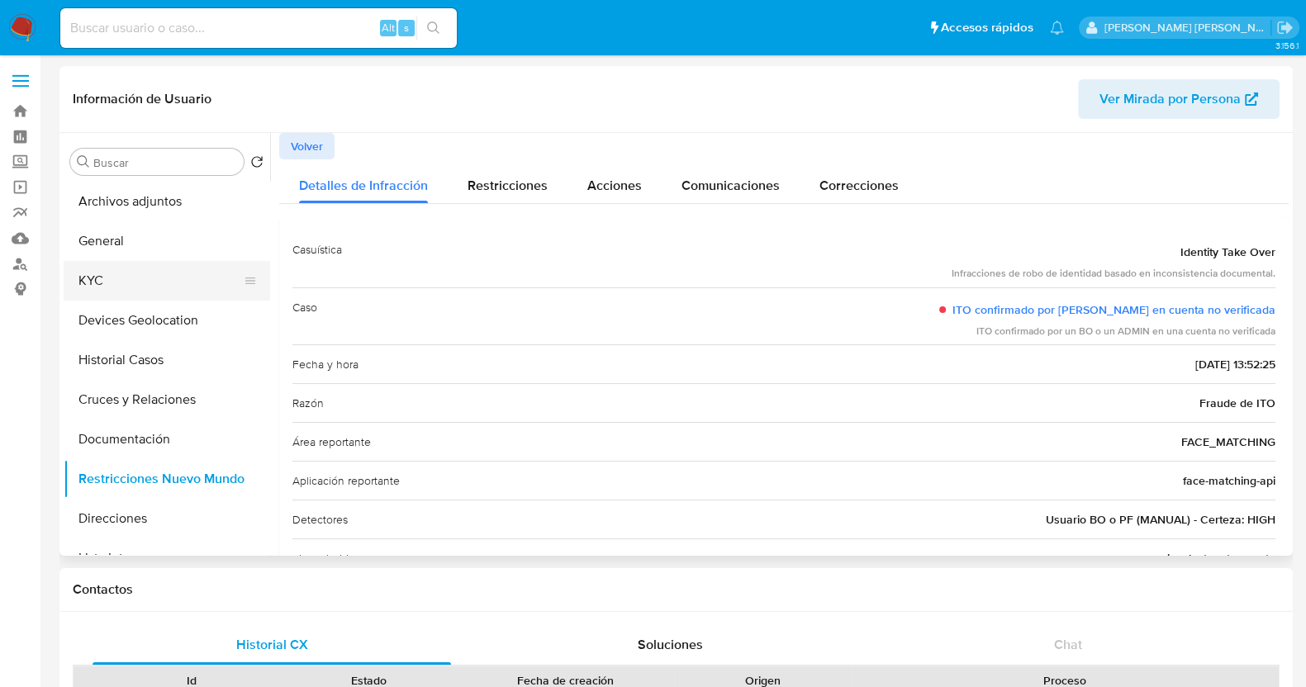
click at [116, 278] on button "KYC" at bounding box center [160, 281] width 193 height 40
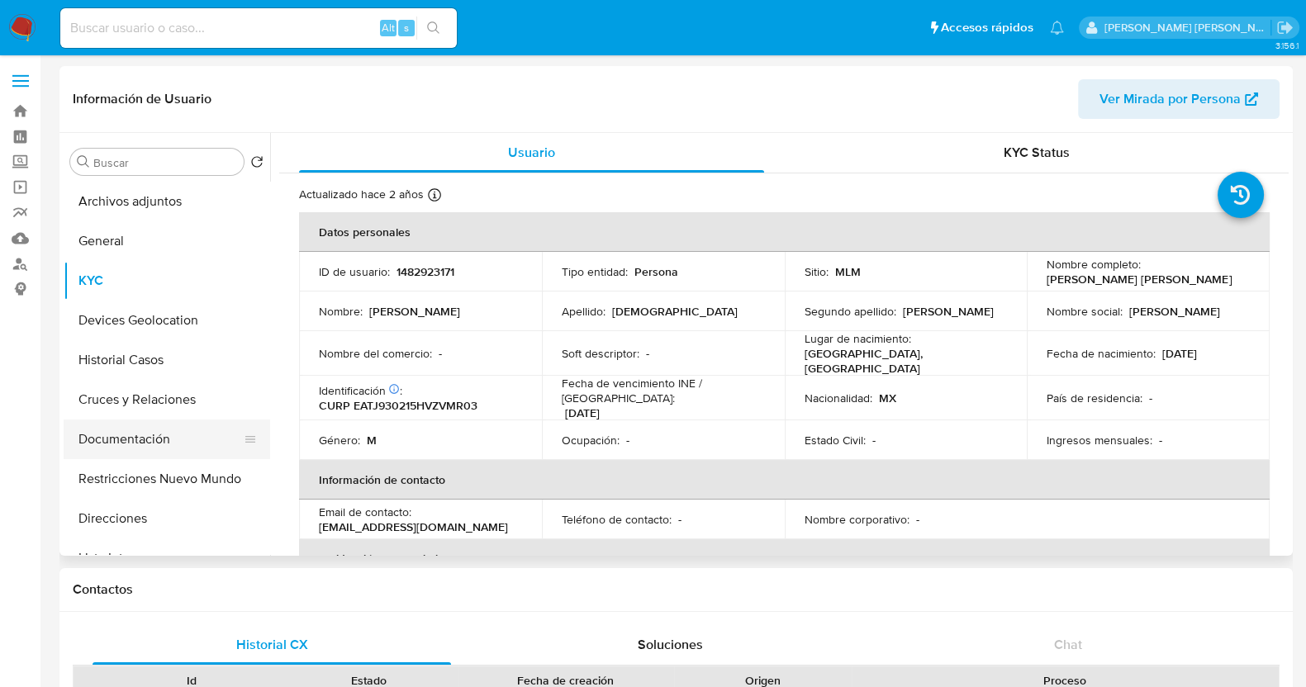
click at [161, 445] on button "Documentación" at bounding box center [160, 440] width 193 height 40
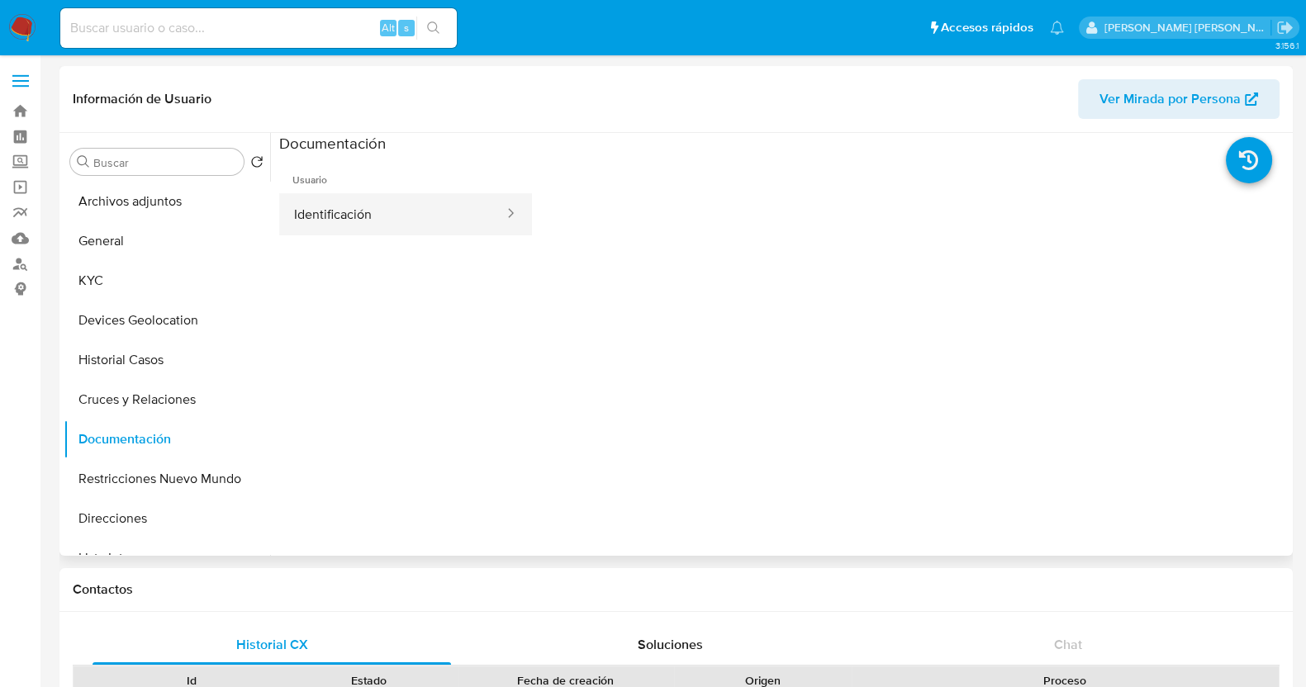
click at [429, 220] on button "Identificación" at bounding box center [392, 214] width 226 height 42
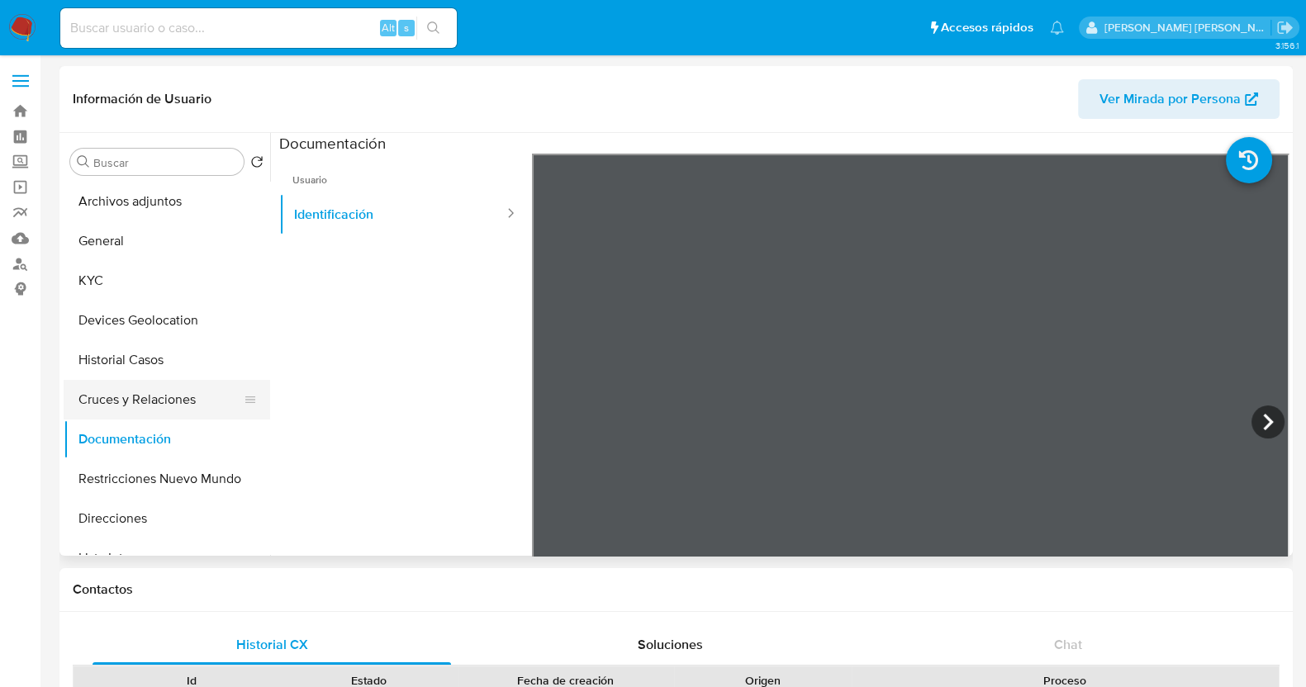
click at [145, 401] on button "Cruces y Relaciones" at bounding box center [160, 400] width 193 height 40
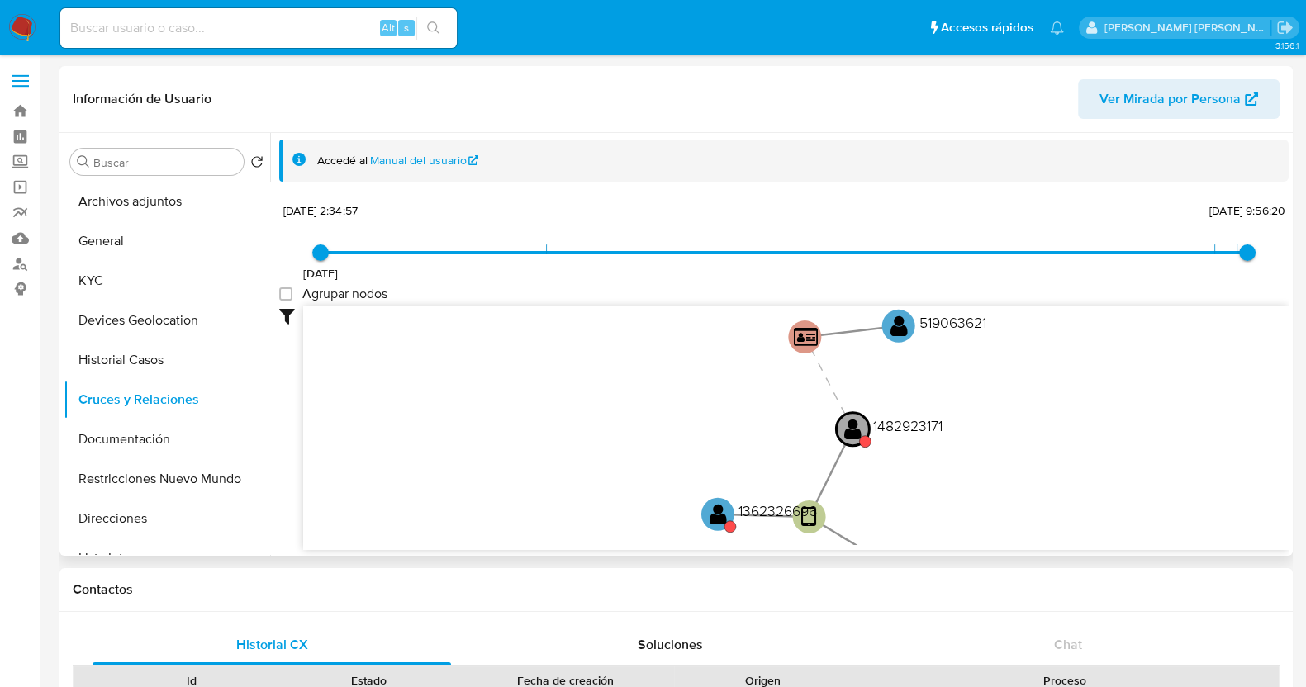
drag, startPoint x: 493, startPoint y: 404, endPoint x: 519, endPoint y: 491, distance: 91.2
click at [519, 491] on icon "user-1482923171  1482923171 device-64da6e6542698775ae51343b  person-aa927df3d…" at bounding box center [795, 425] width 985 height 239
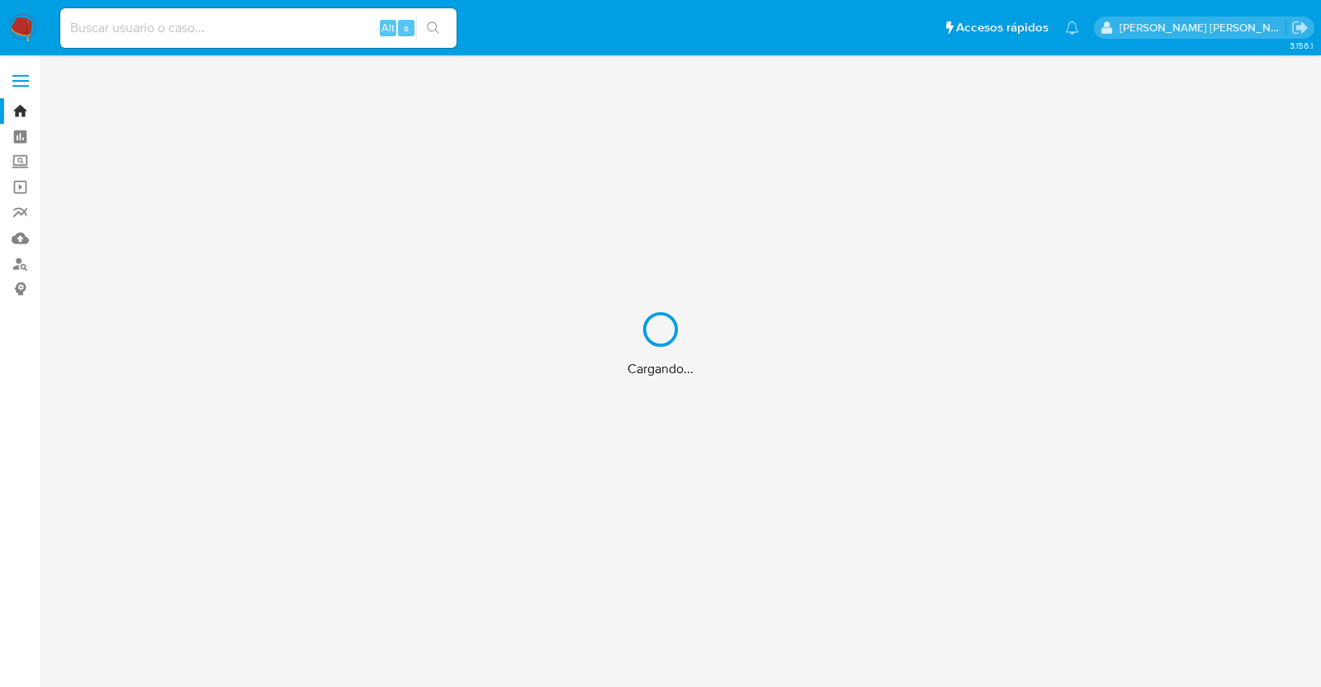
click at [258, 18] on div "Cargando..." at bounding box center [660, 343] width 1321 height 687
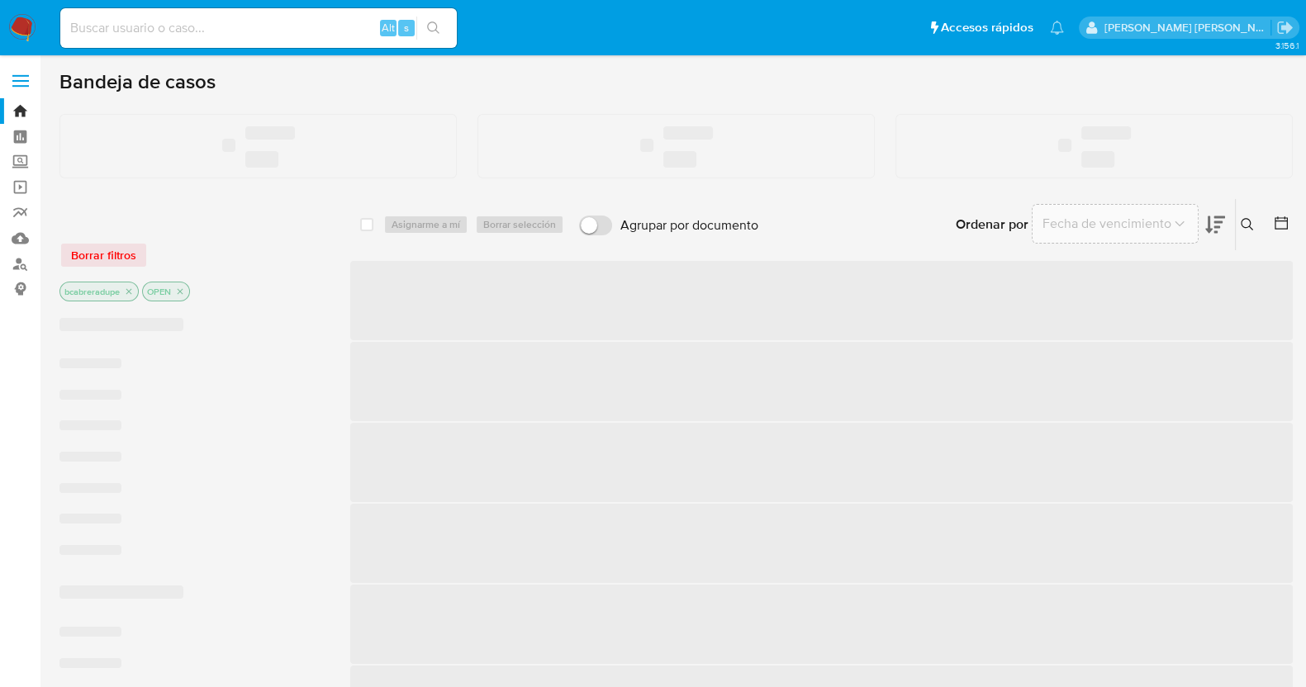
click at [317, 24] on input at bounding box center [258, 27] width 396 height 21
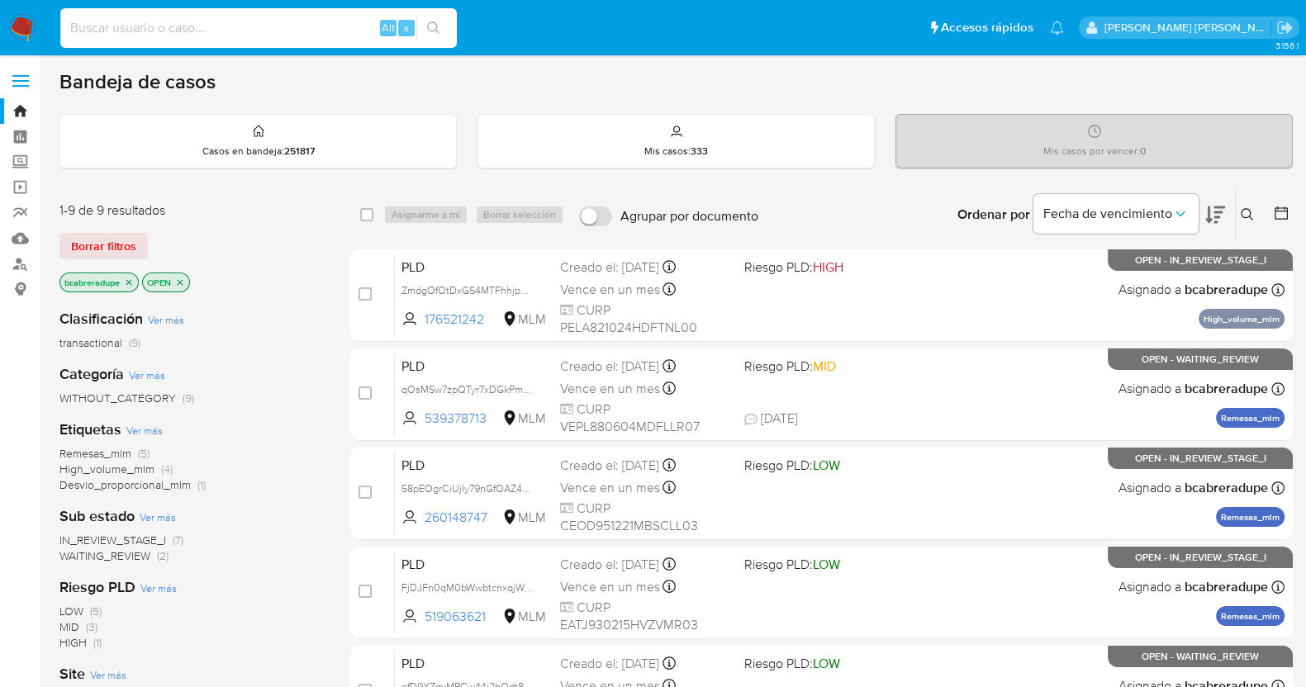
paste input "521331333"
type input "521331333"
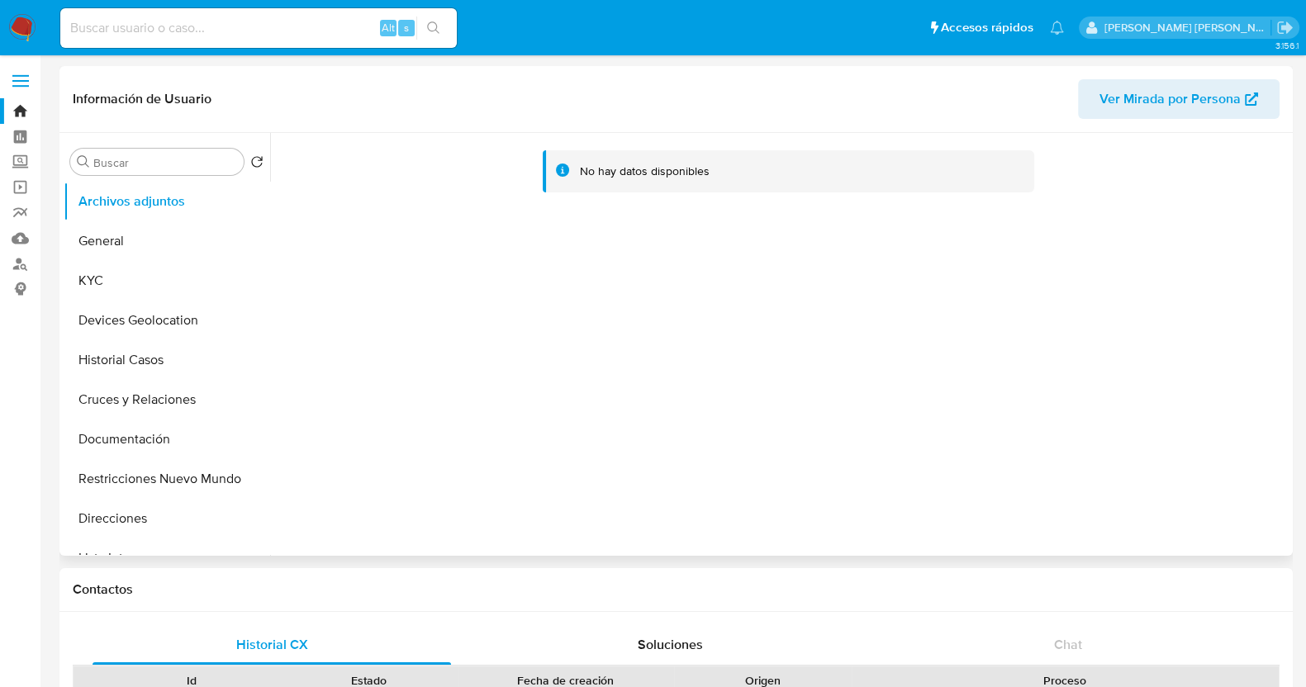
select select "10"
click at [127, 284] on button "KYC" at bounding box center [160, 281] width 193 height 40
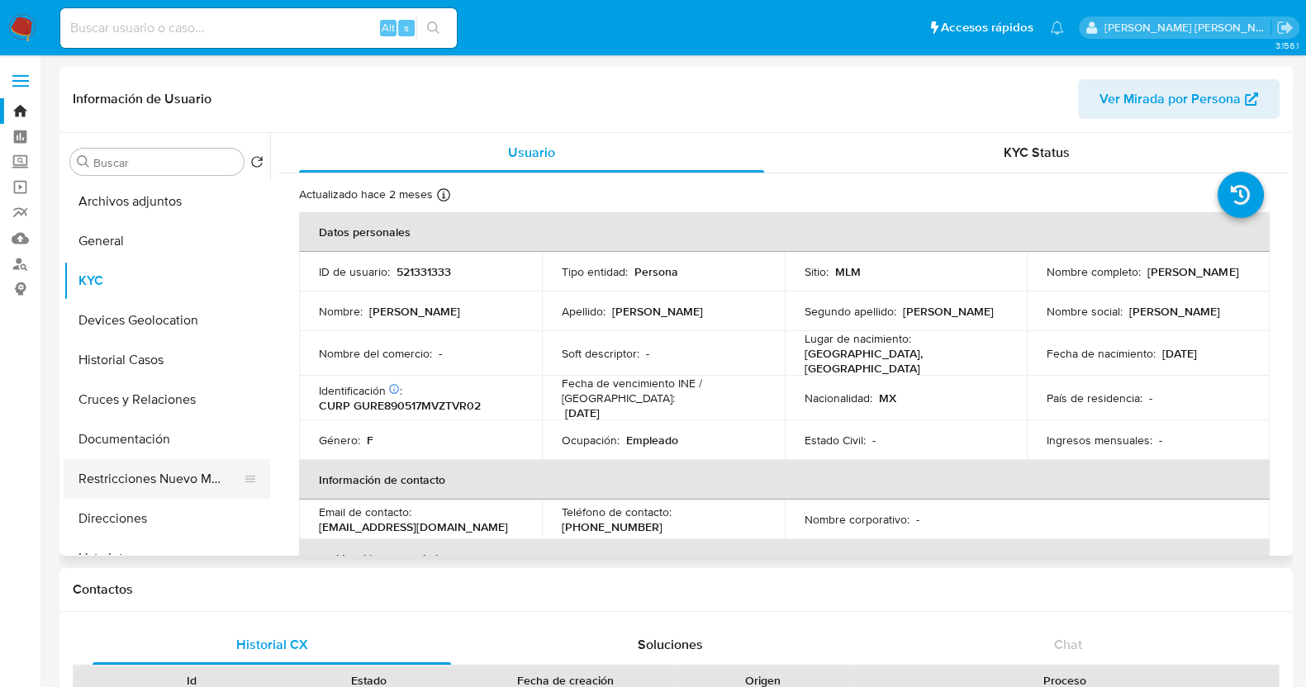
click at [132, 489] on button "Restricciones Nuevo Mundo" at bounding box center [160, 479] width 193 height 40
